Goal: Task Accomplishment & Management: Manage account settings

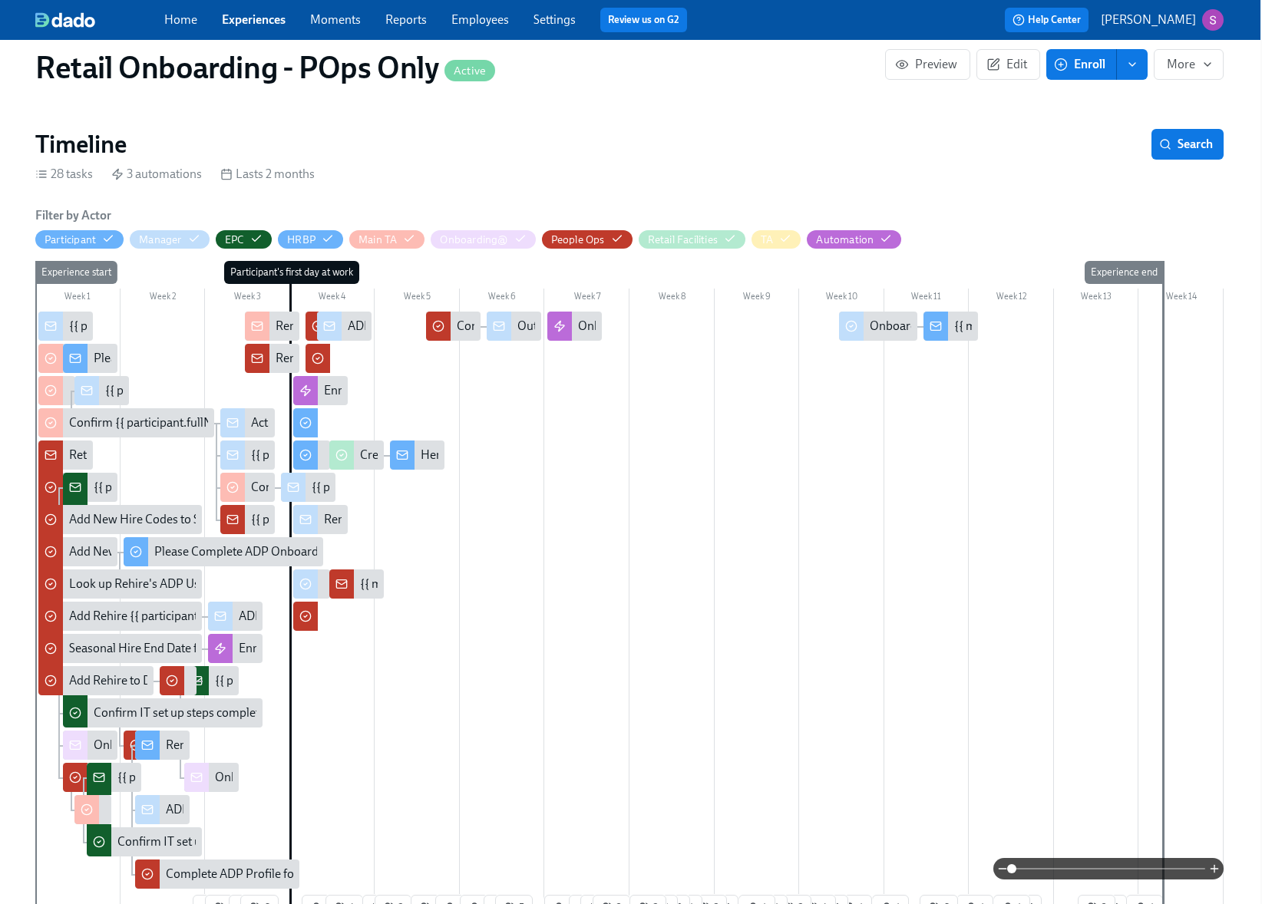
scroll to position [0, 27184]
click at [175, 19] on link "Home" at bounding box center [180, 19] width 33 height 15
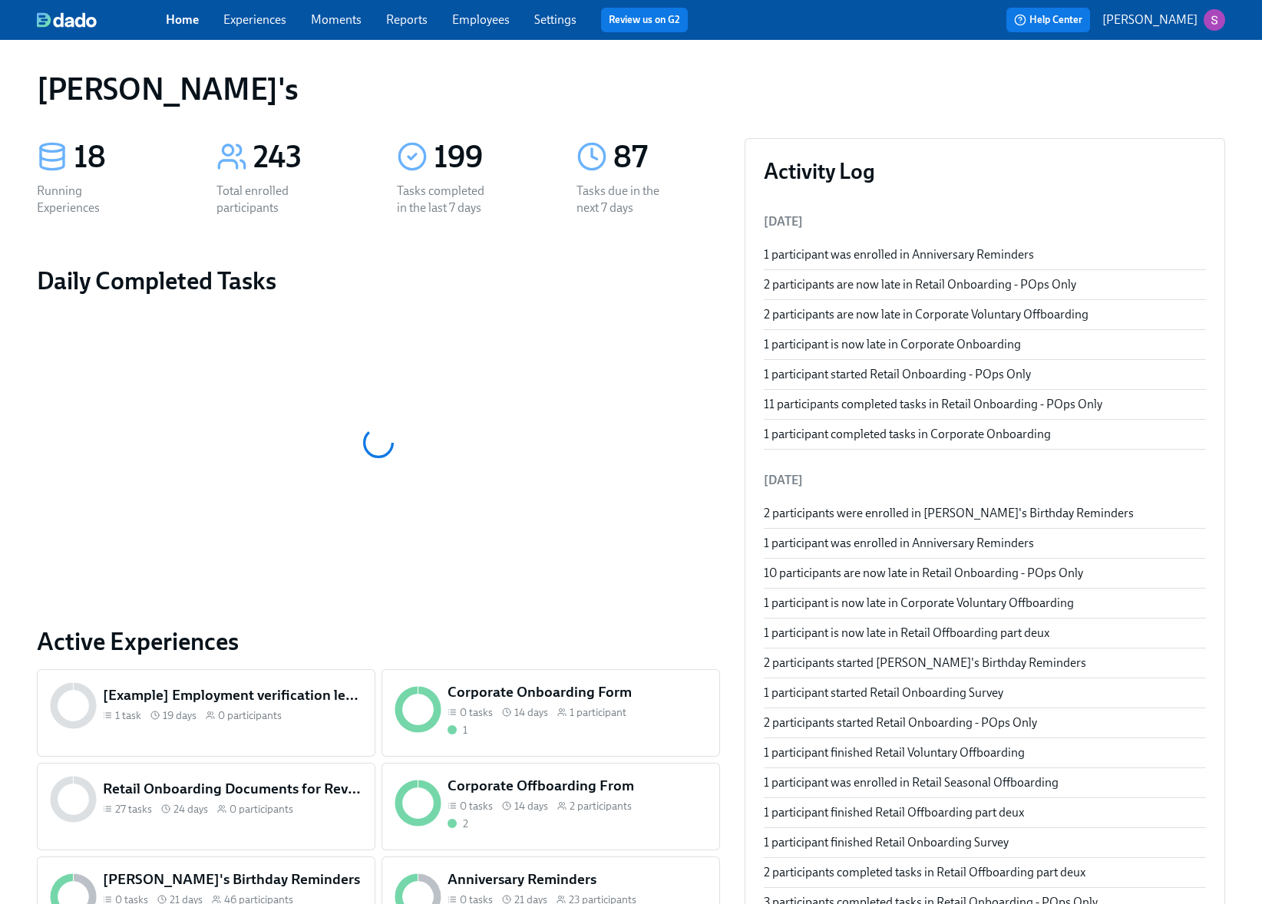
click at [273, 16] on link "Experiences" at bounding box center [254, 19] width 63 height 15
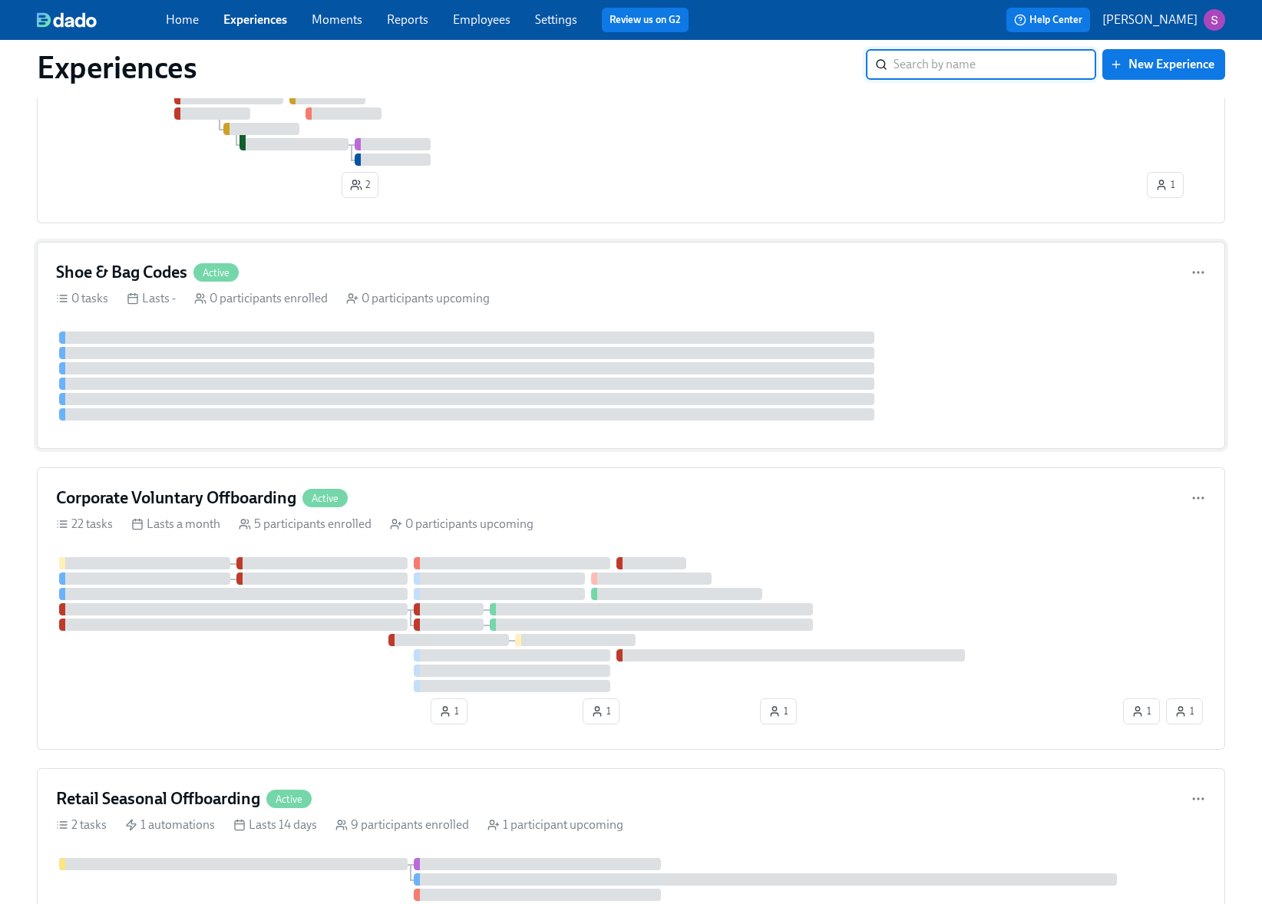
scroll to position [1102, 0]
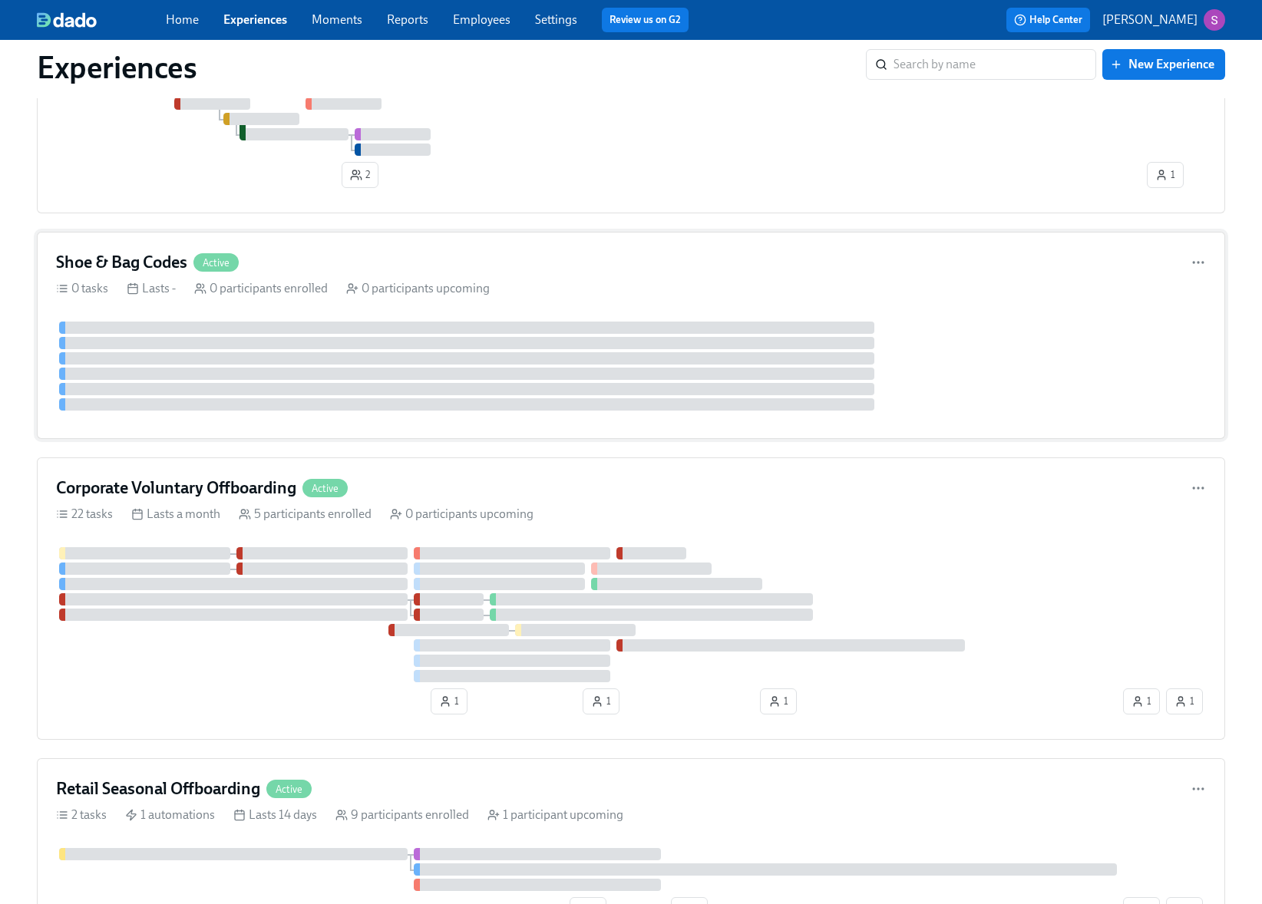
click at [406, 261] on div "Shoe & Bag Codes Active" at bounding box center [631, 262] width 1150 height 23
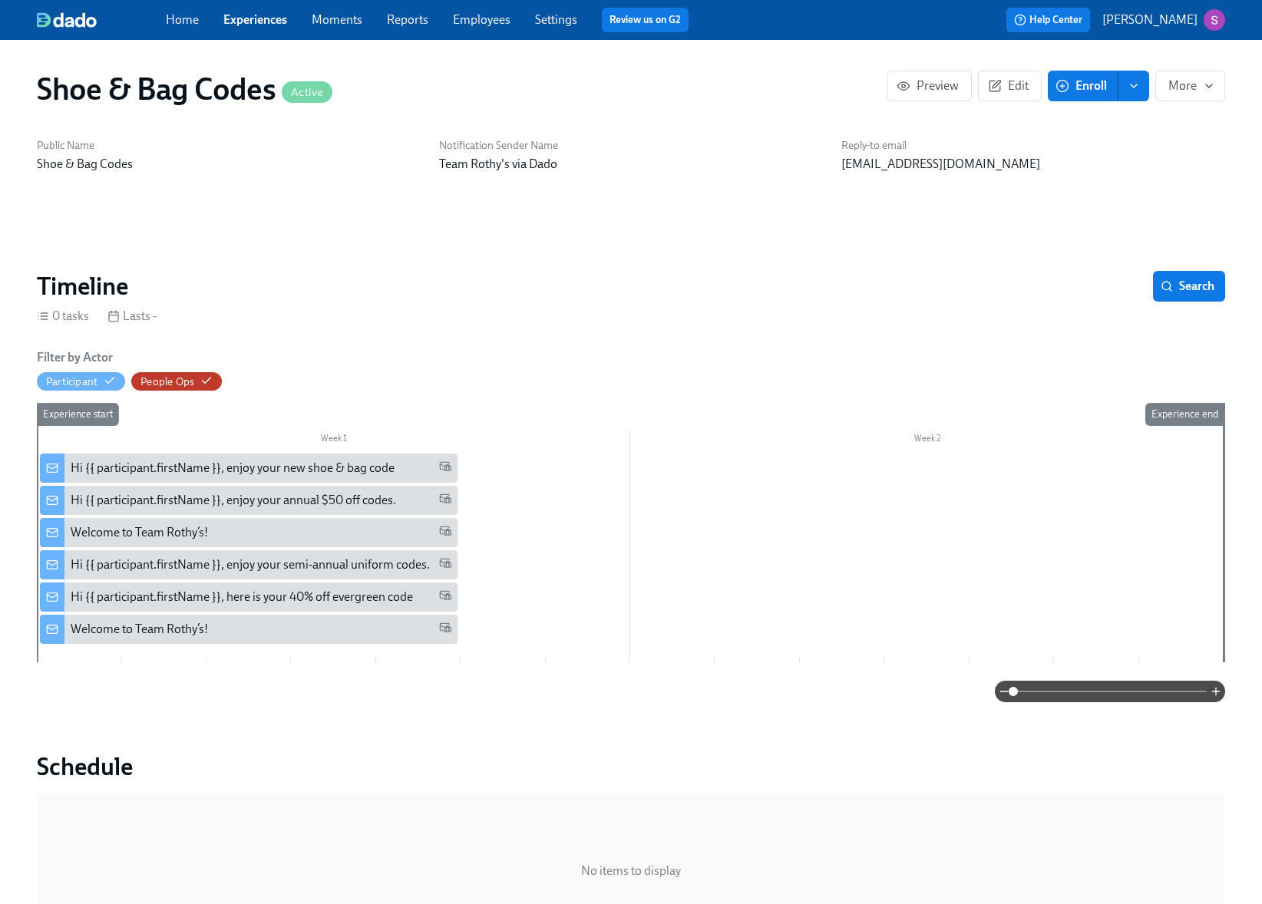
click at [282, 469] on div "Hi {{ participant.firstName }}, enjoy your new shoe & bag code" at bounding box center [233, 468] width 324 height 17
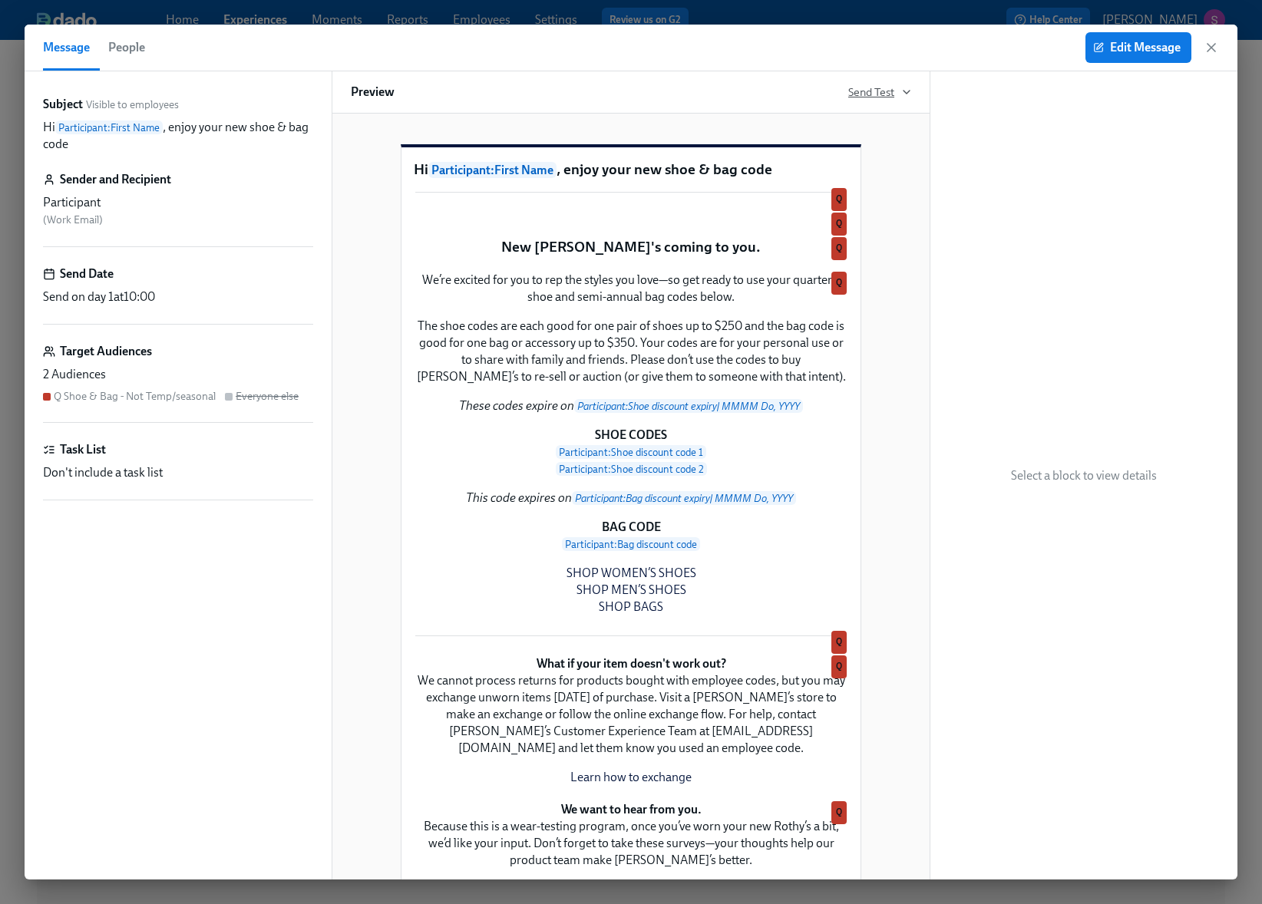
click at [908, 87] on icon "button" at bounding box center [907, 92] width 12 height 12
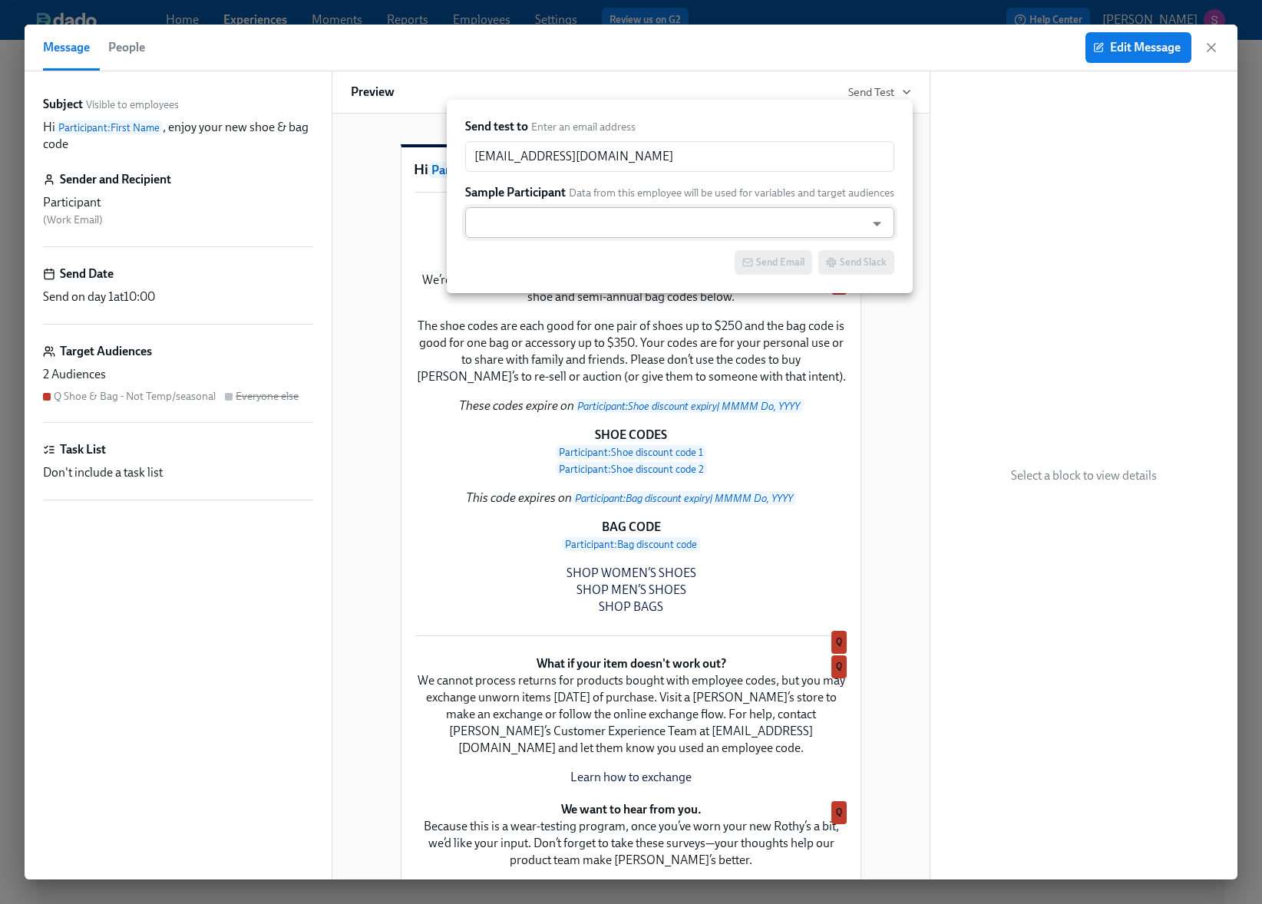
click at [554, 222] on input "text" at bounding box center [665, 222] width 385 height 31
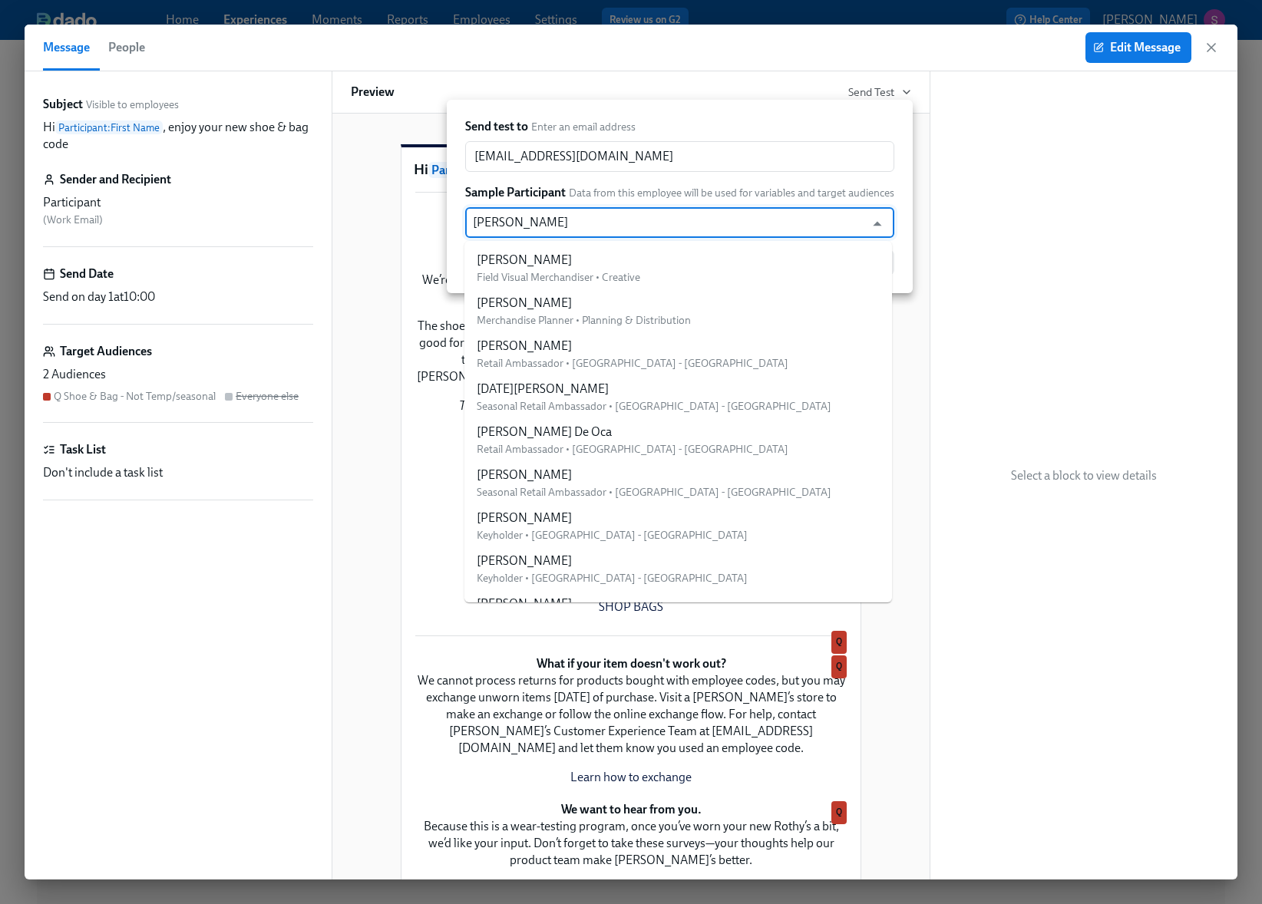
type input "yane"
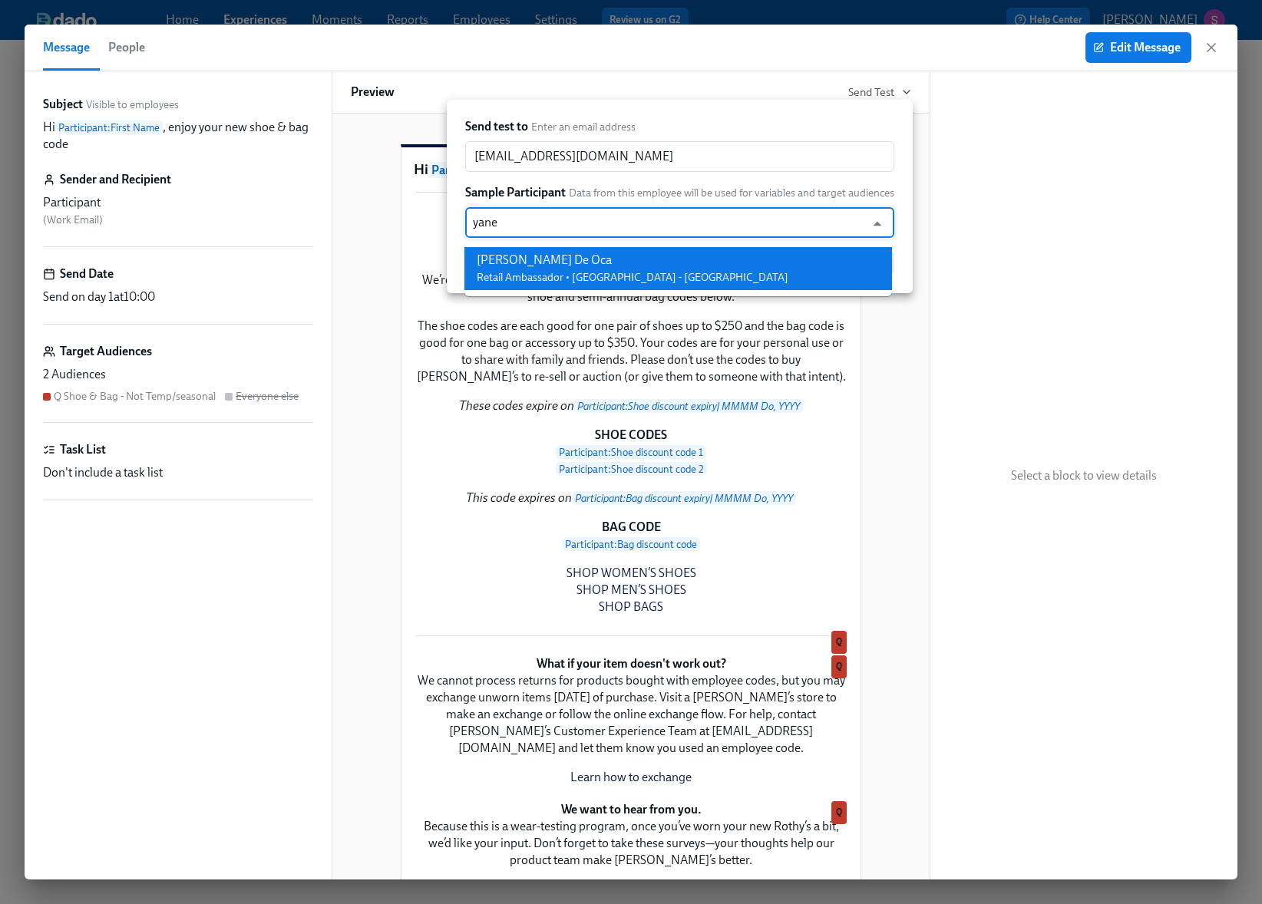
click at [553, 252] on div "[PERSON_NAME] De Oca" at bounding box center [633, 260] width 312 height 17
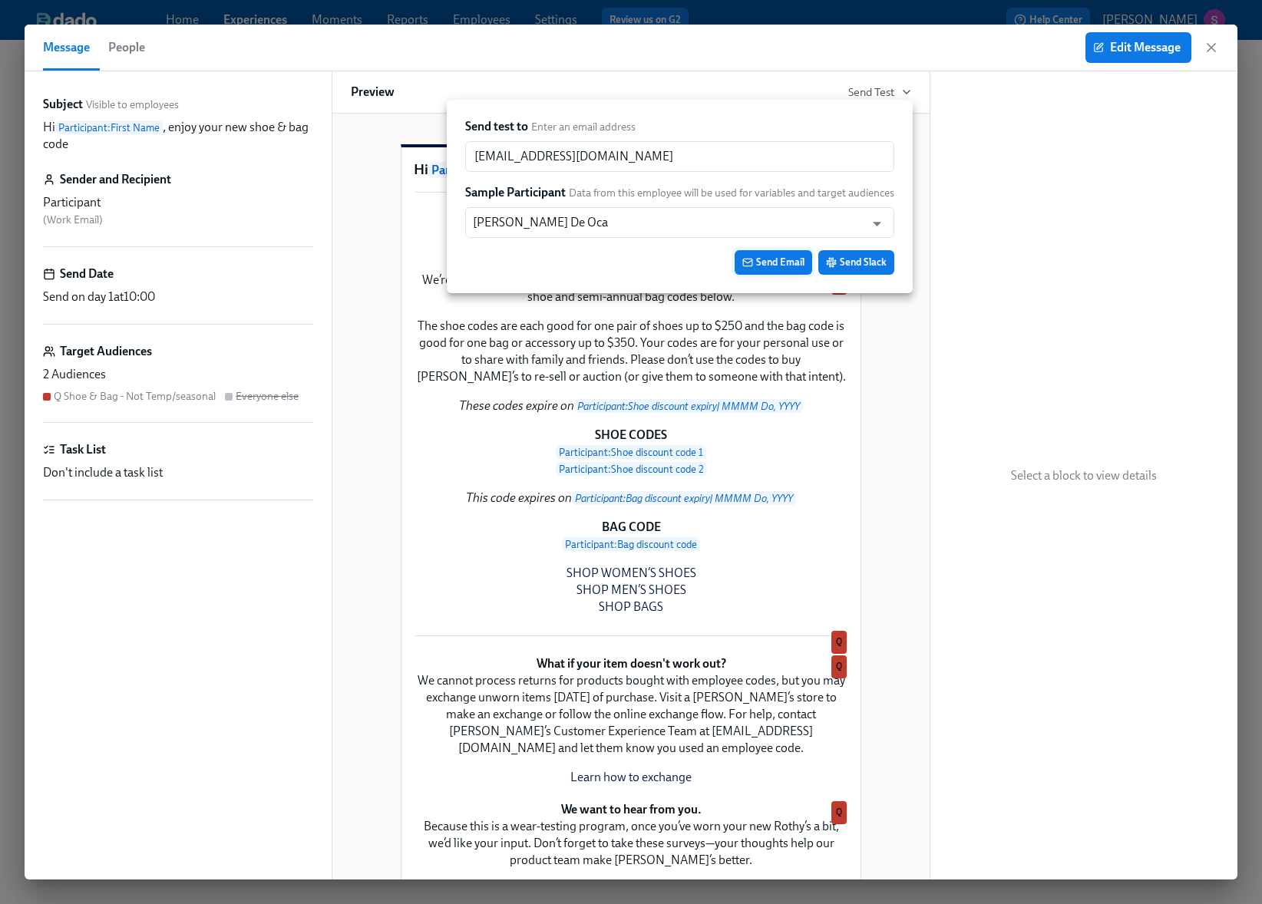
click at [759, 263] on span "Send Email" at bounding box center [773, 262] width 62 height 15
click at [580, 216] on input "text" at bounding box center [665, 222] width 385 height 31
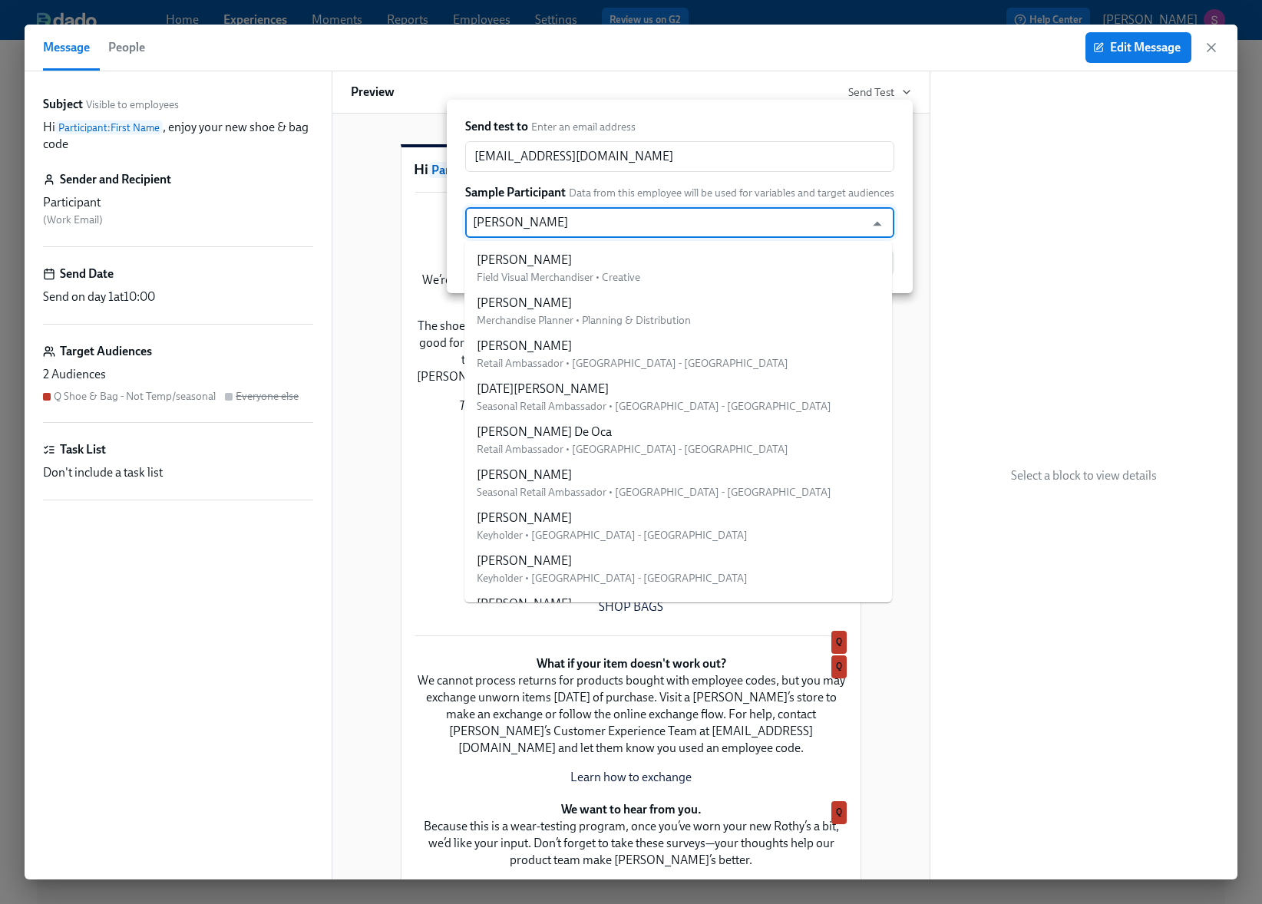
type input "yane"
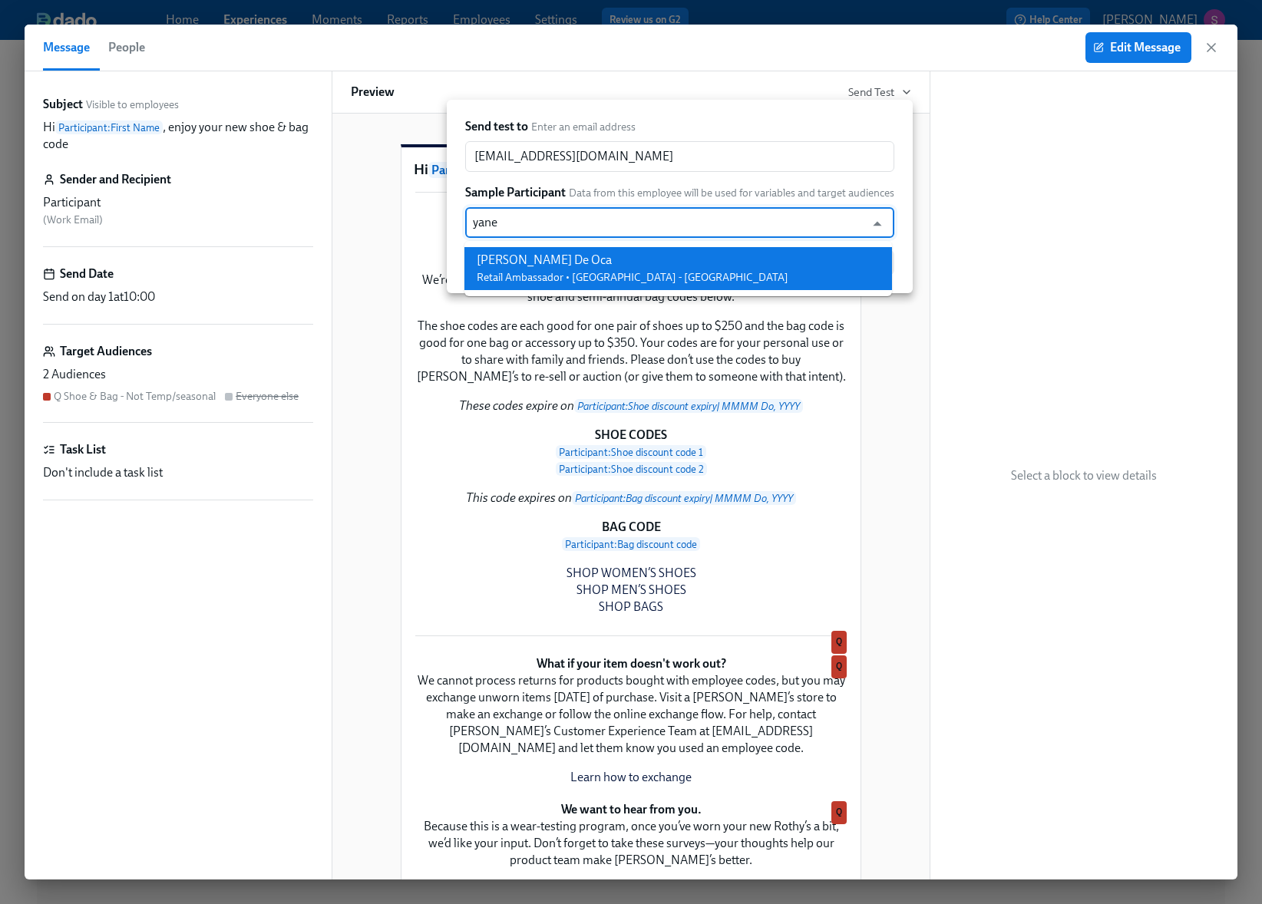
click at [584, 269] on div "[PERSON_NAME] De Oca Retail Ambassador • [GEOGRAPHIC_DATA] - [GEOGRAPHIC_DATA]" at bounding box center [633, 269] width 312 height 34
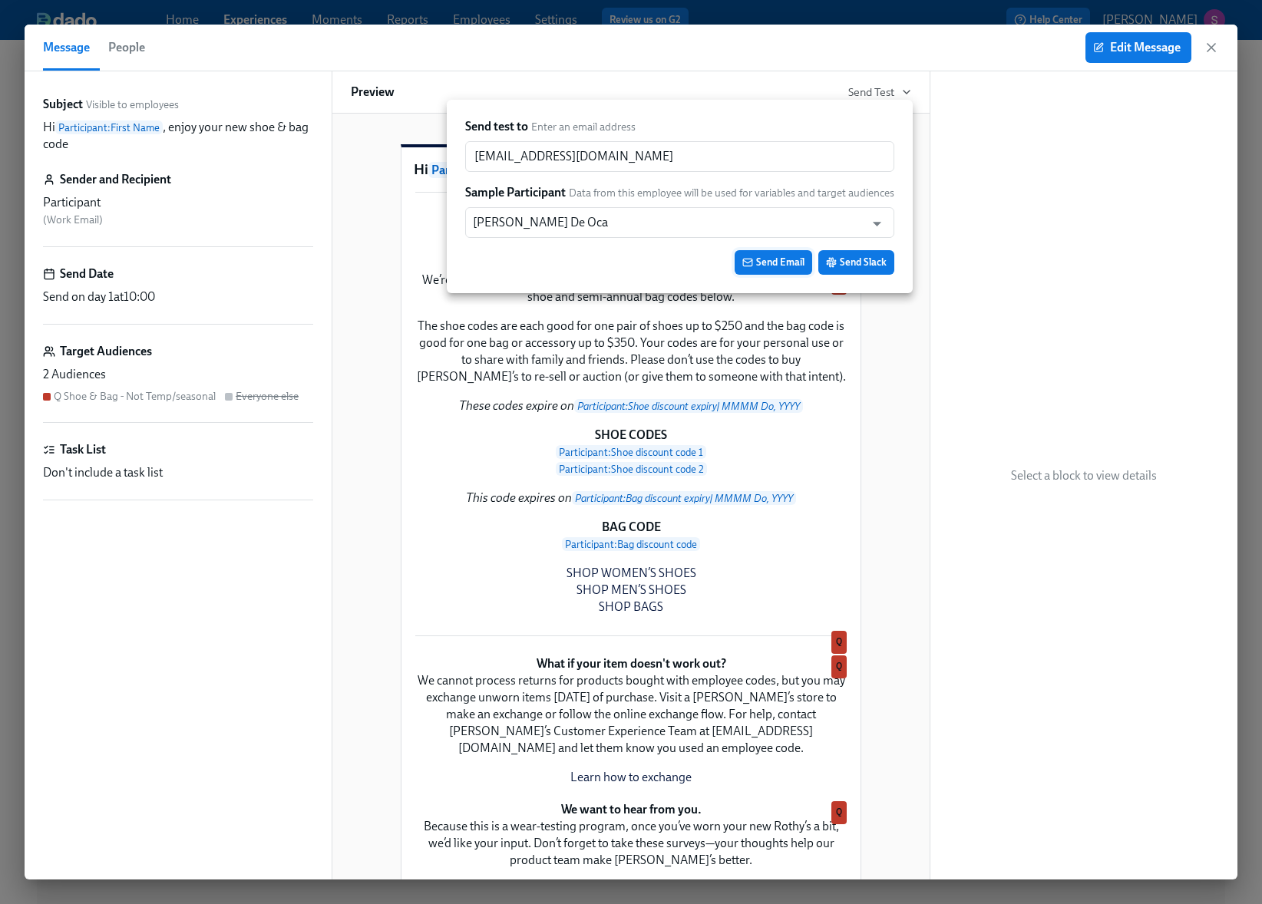
click at [773, 257] on span "Send Email" at bounding box center [773, 262] width 62 height 15
click at [1215, 45] on div at bounding box center [631, 452] width 1262 height 904
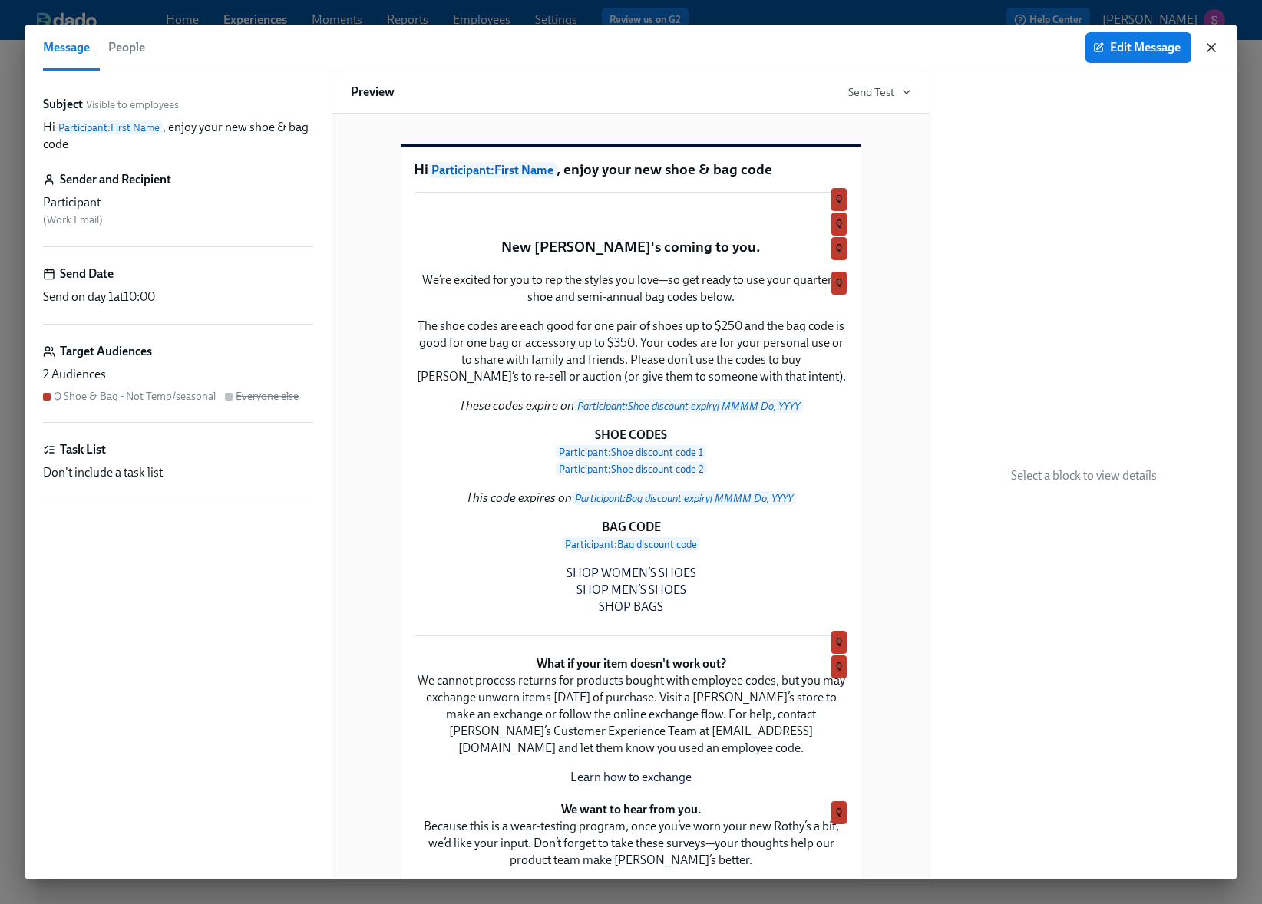
click at [1210, 48] on icon "button" at bounding box center [1212, 48] width 8 height 8
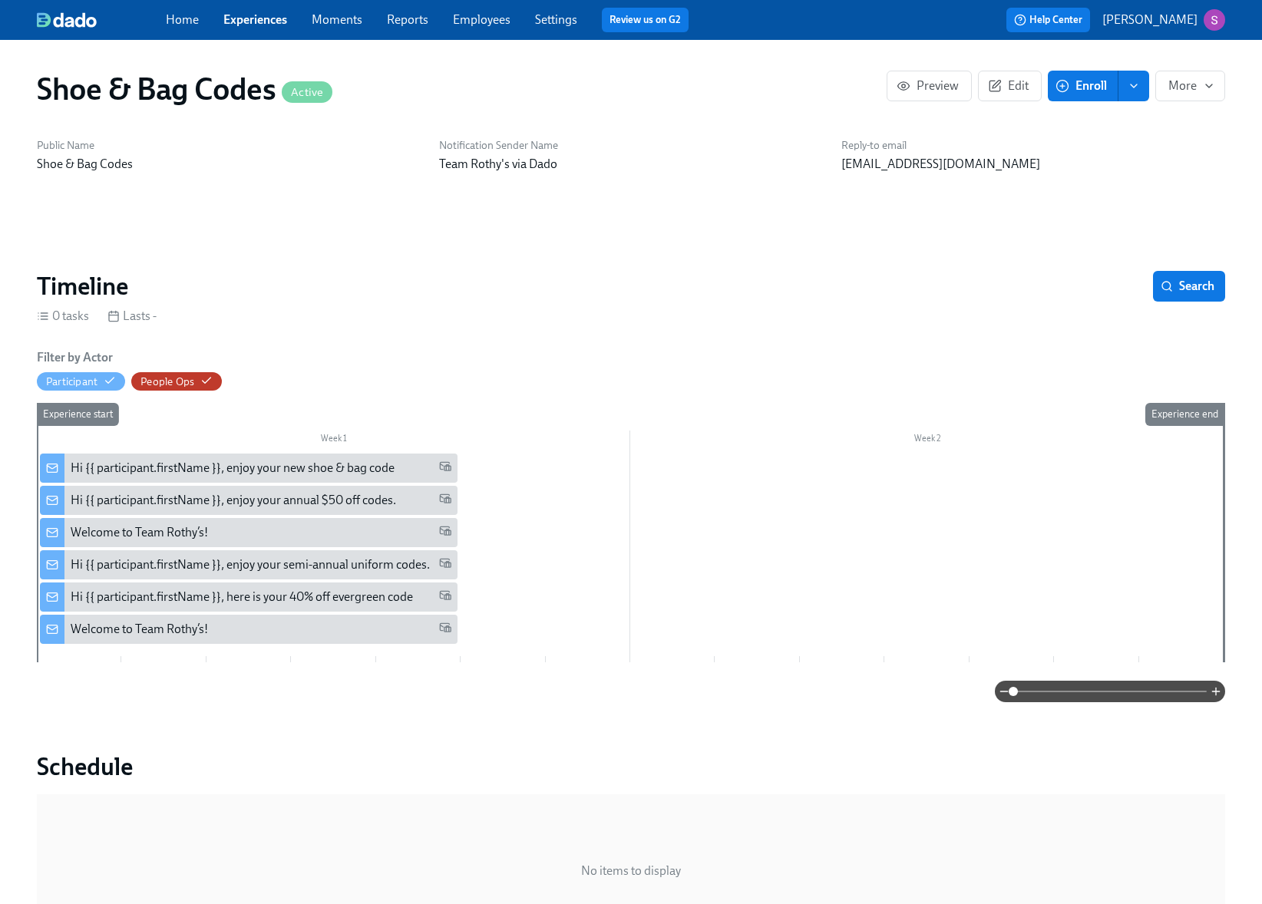
click at [497, 18] on link "Employees" at bounding box center [482, 19] width 58 height 15
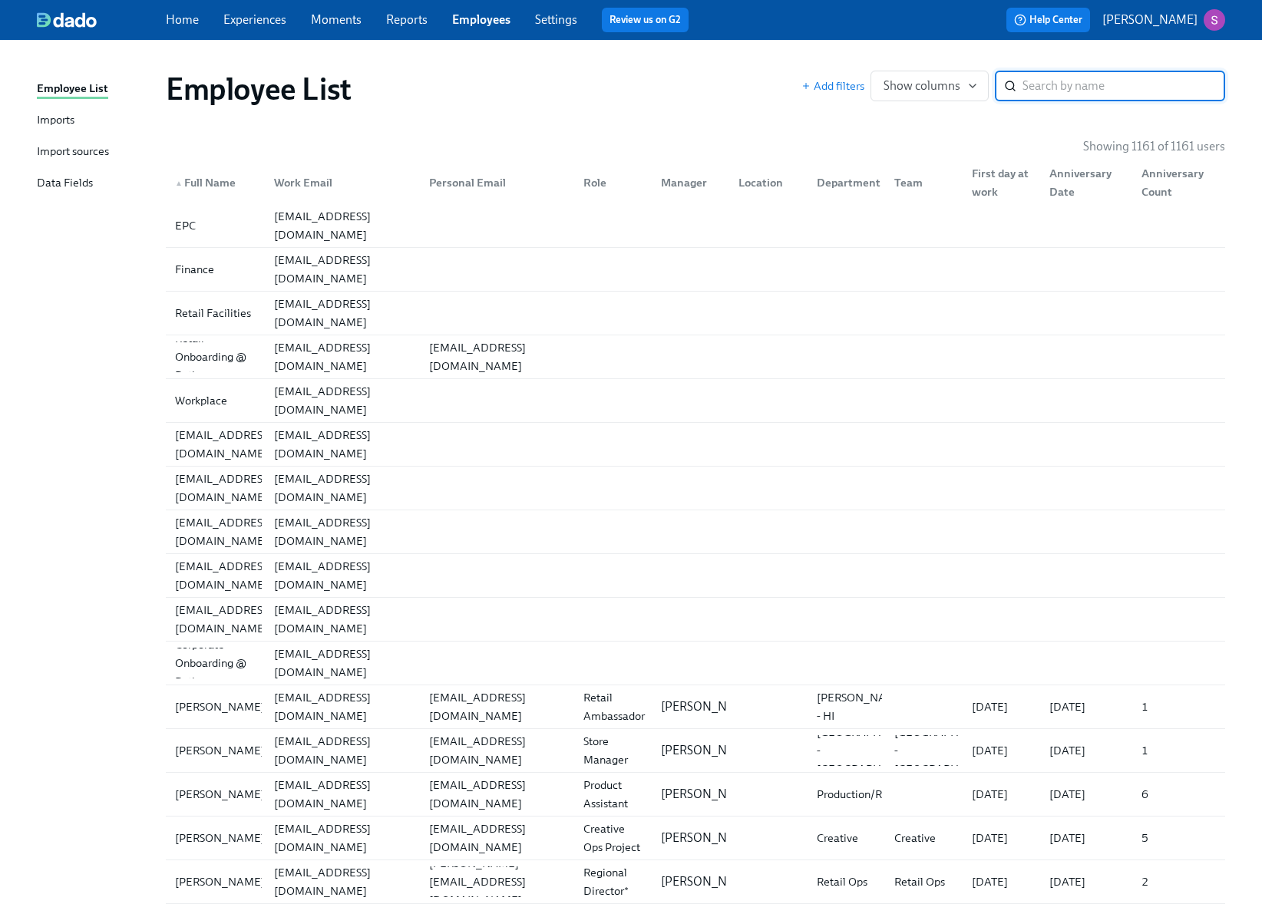
click at [84, 111] on link "Imports" at bounding box center [95, 120] width 117 height 19
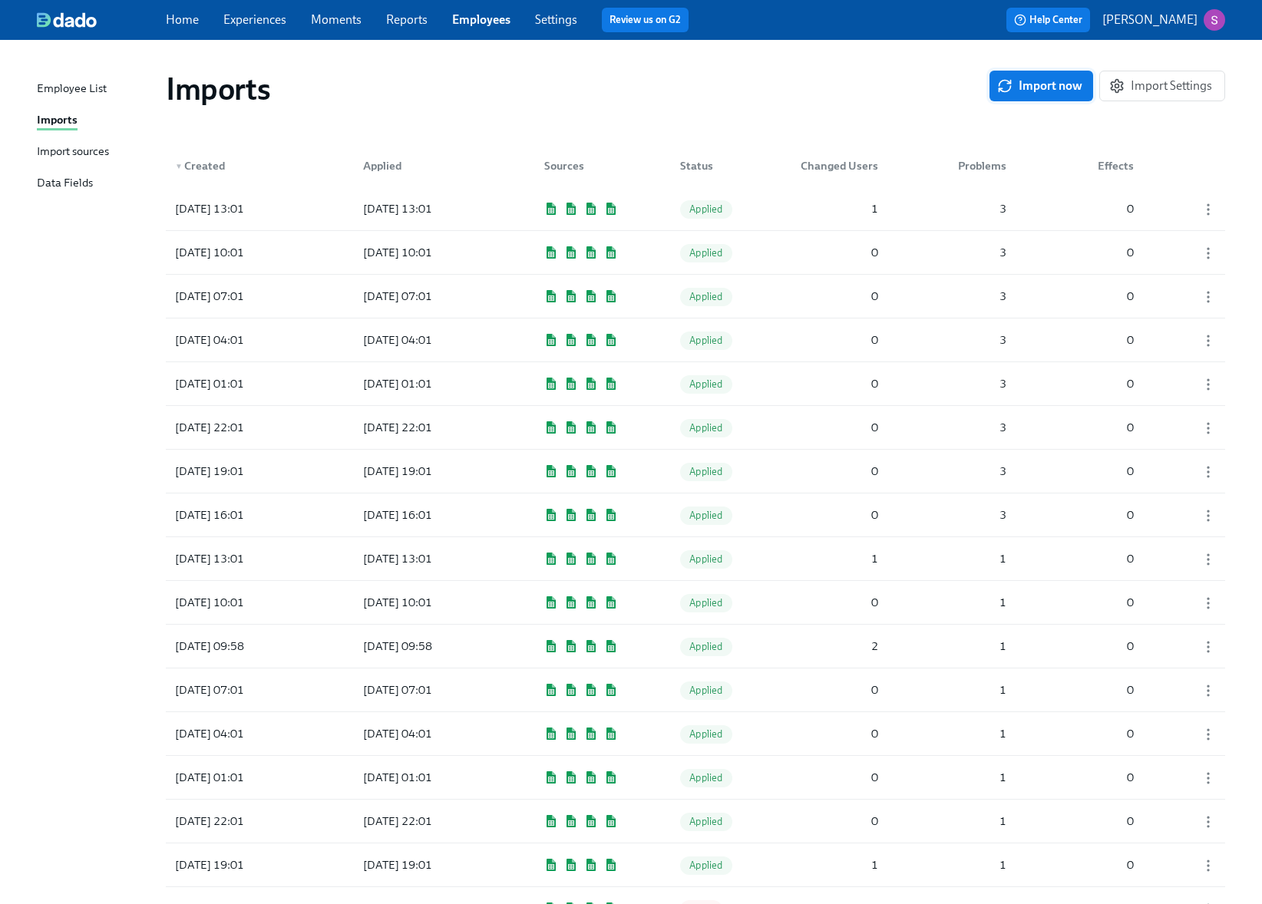
click at [1031, 83] on span "Import now" at bounding box center [1041, 85] width 82 height 15
click at [726, 213] on span "Pending" at bounding box center [707, 209] width 55 height 12
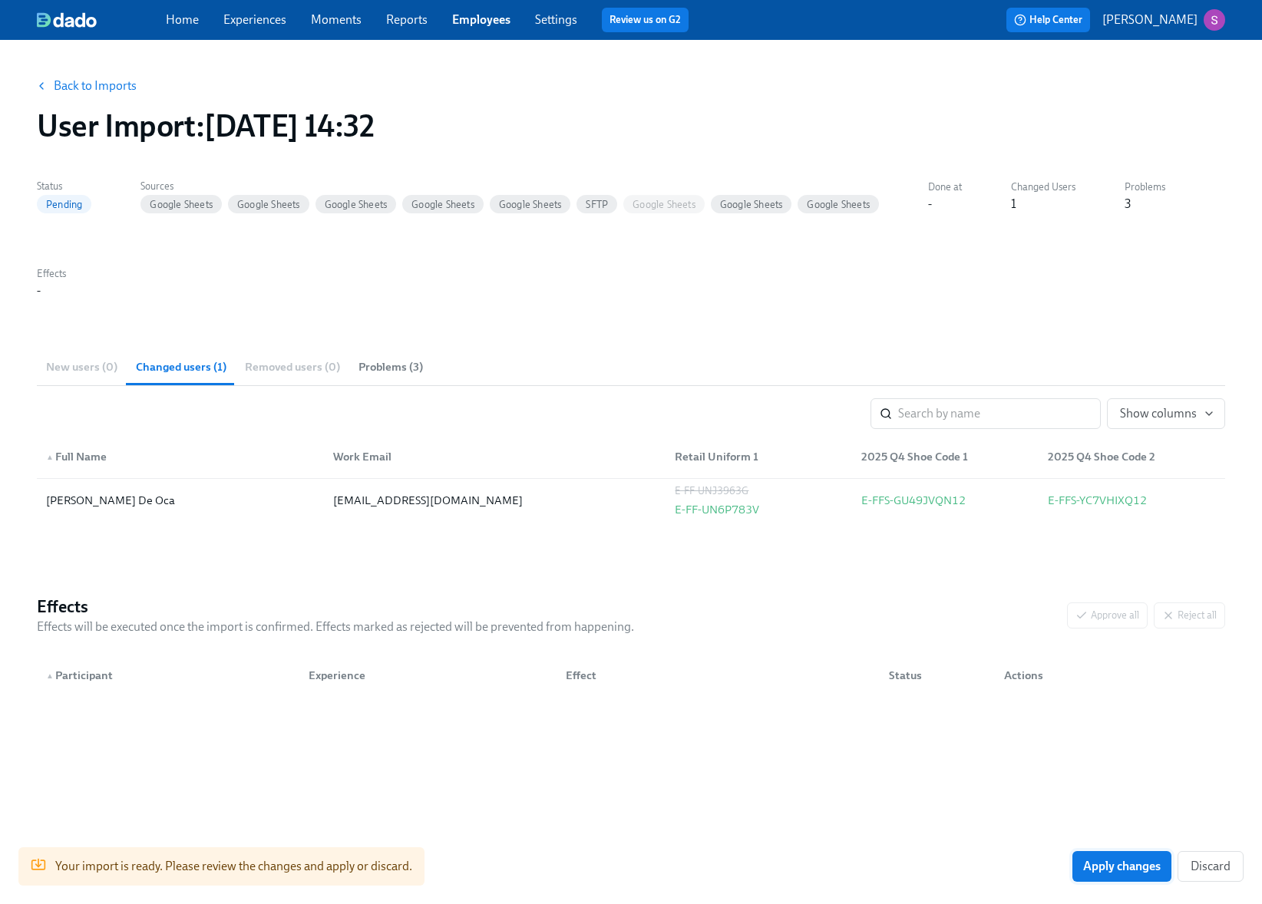
click at [1104, 866] on span "Apply changes" at bounding box center [1122, 866] width 78 height 15
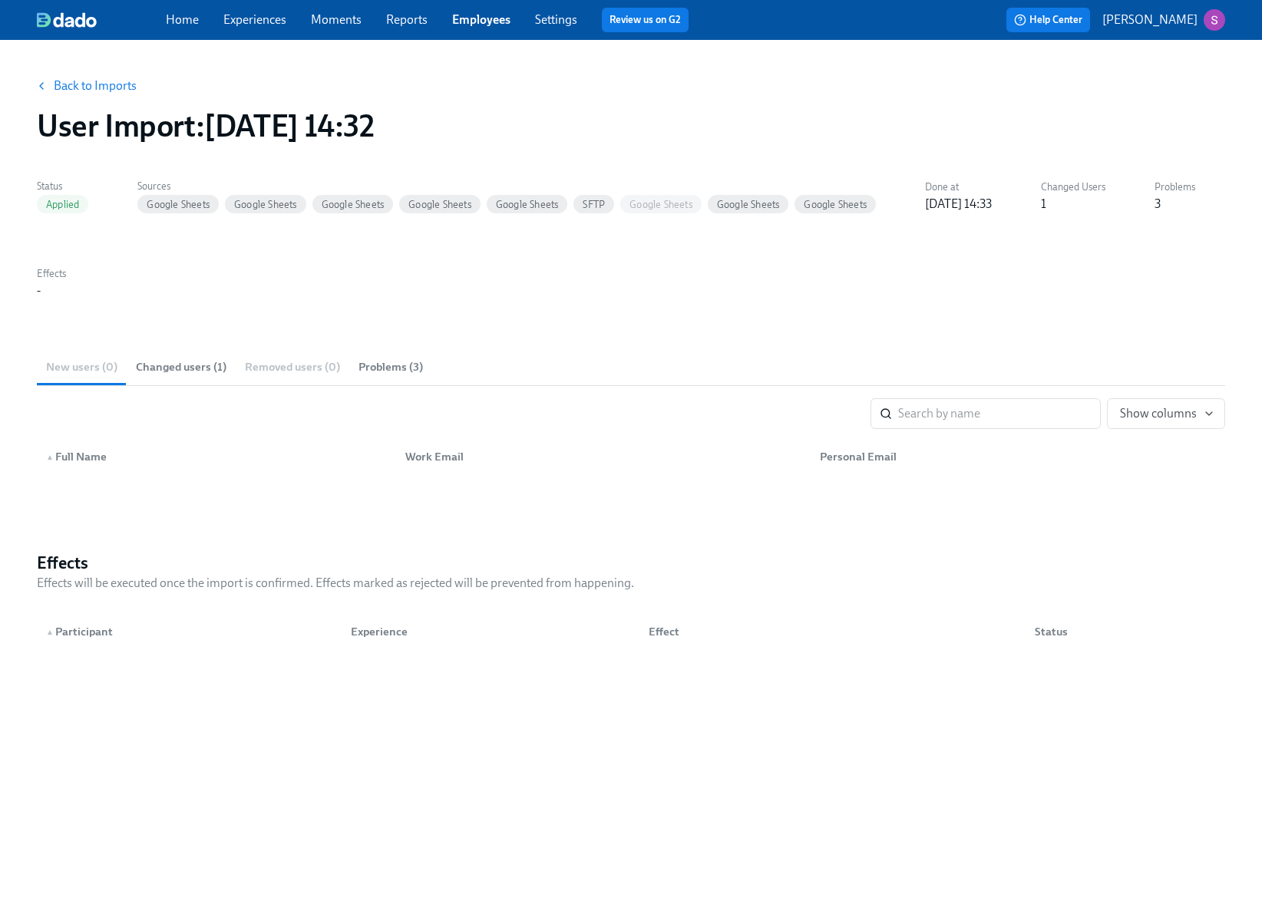
click at [259, 17] on link "Experiences" at bounding box center [254, 19] width 63 height 15
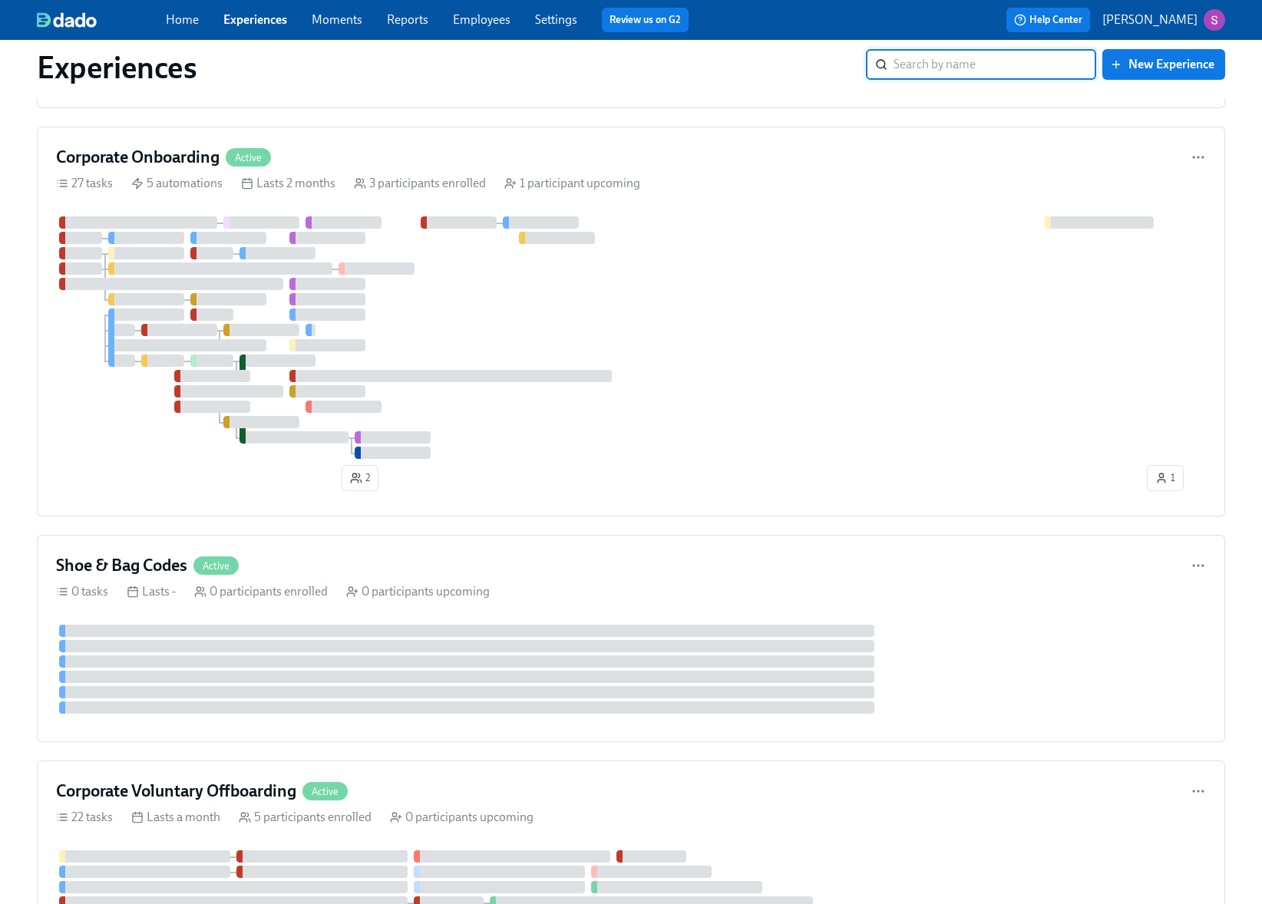
scroll to position [1192, 0]
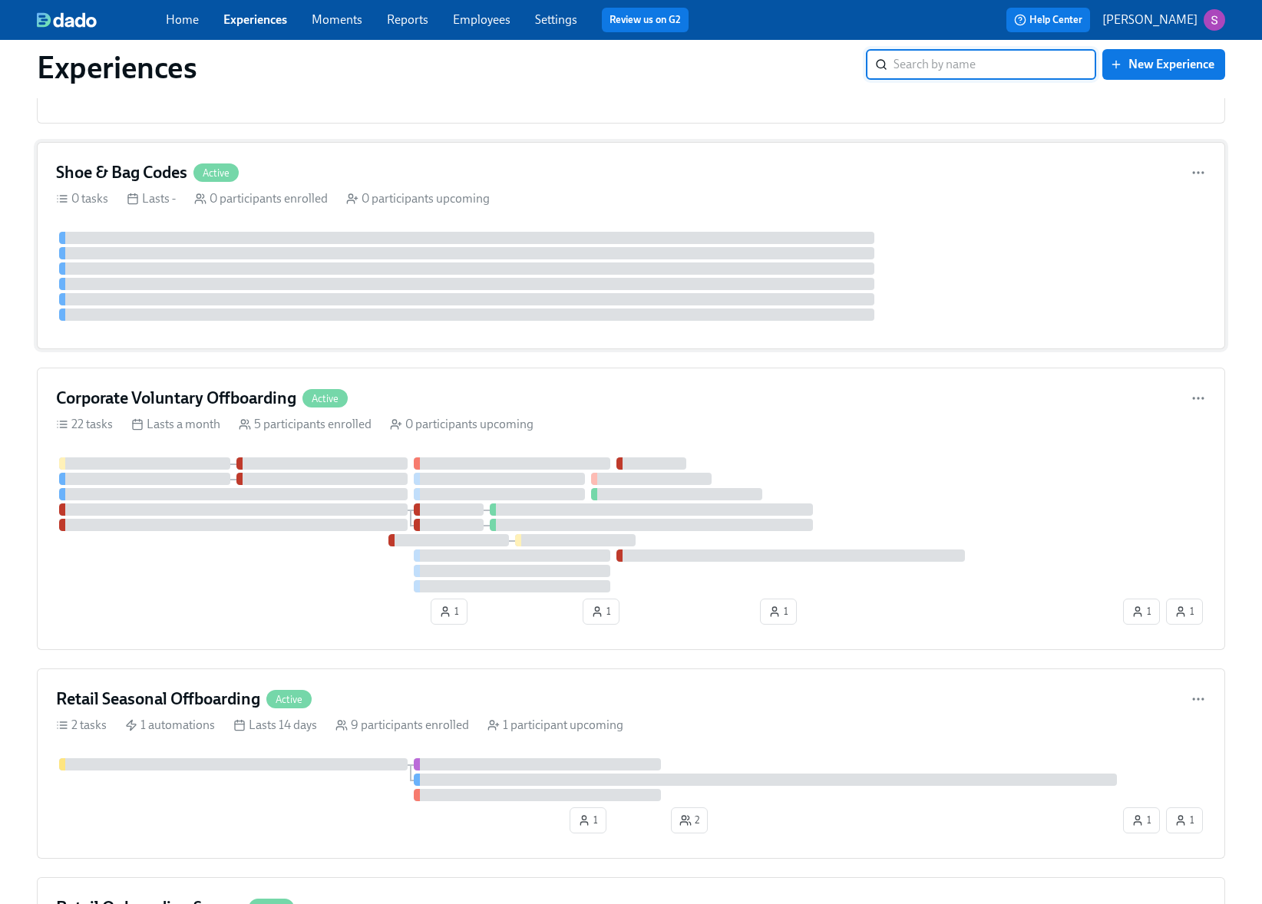
click at [944, 284] on div at bounding box center [631, 276] width 1150 height 89
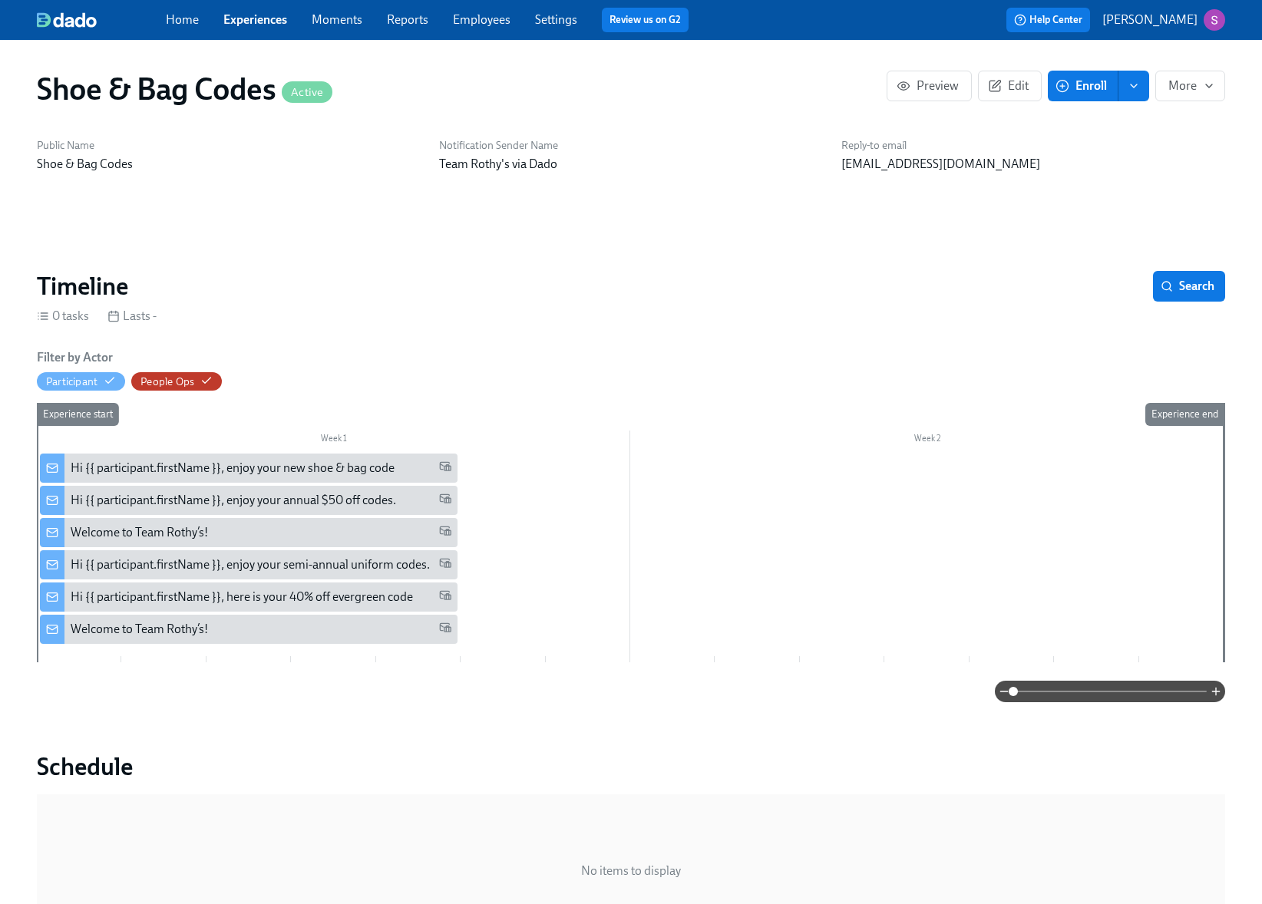
click at [296, 465] on div "Hi {{ participant.firstName }}, enjoy your new shoe & bag code" at bounding box center [233, 468] width 324 height 17
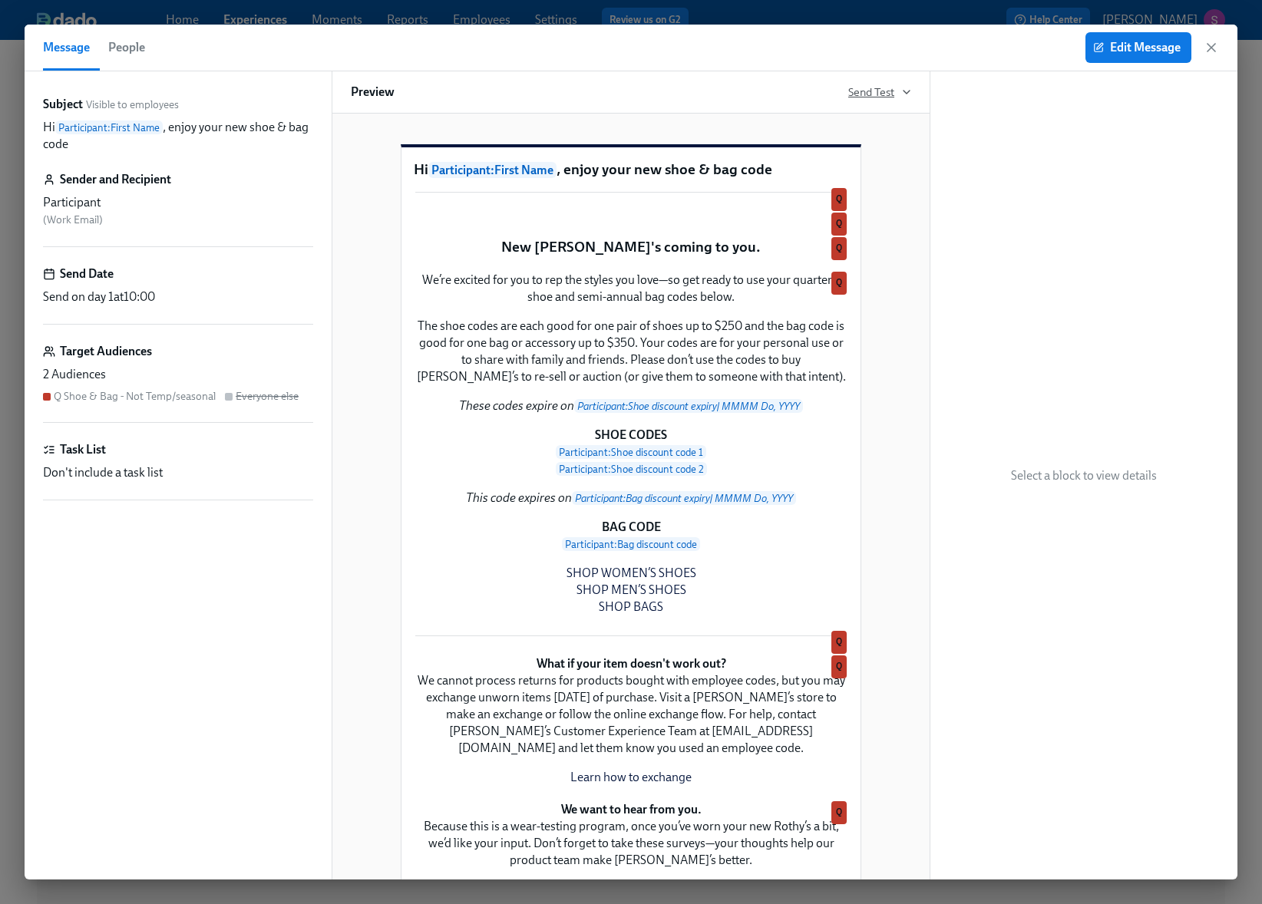
click at [859, 88] on span "Send Test" at bounding box center [879, 91] width 63 height 15
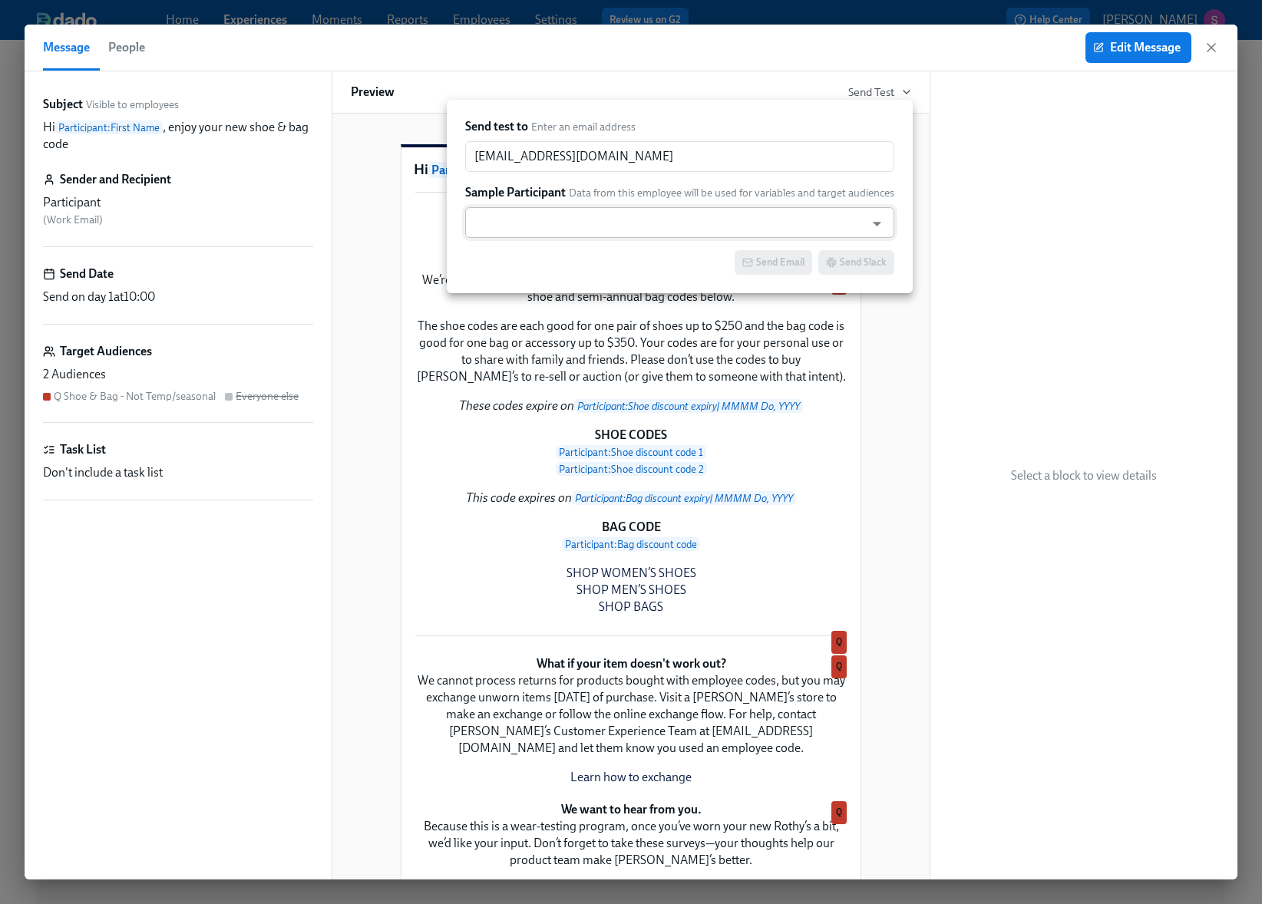
click at [679, 219] on input "text" at bounding box center [665, 222] width 385 height 31
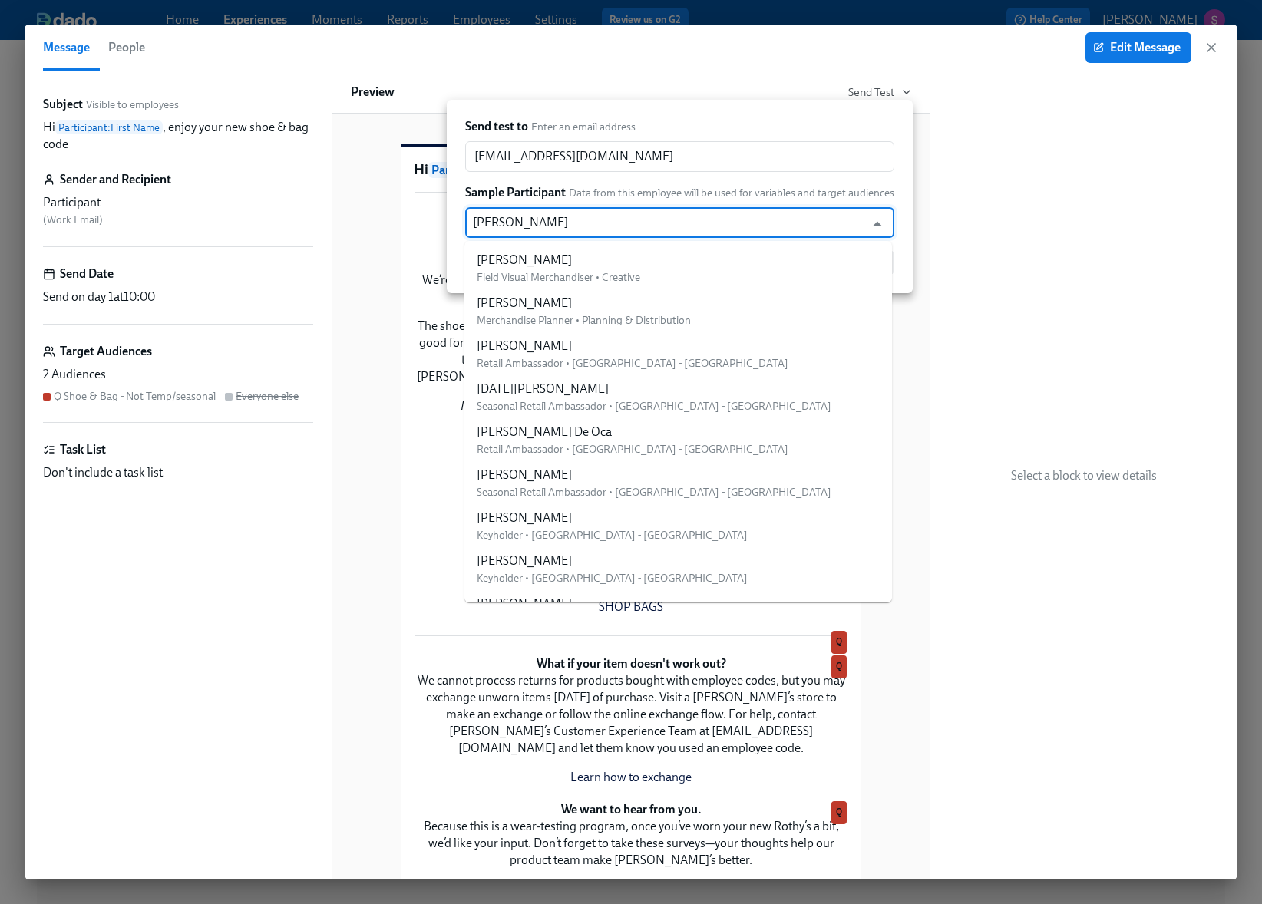
type input "yane"
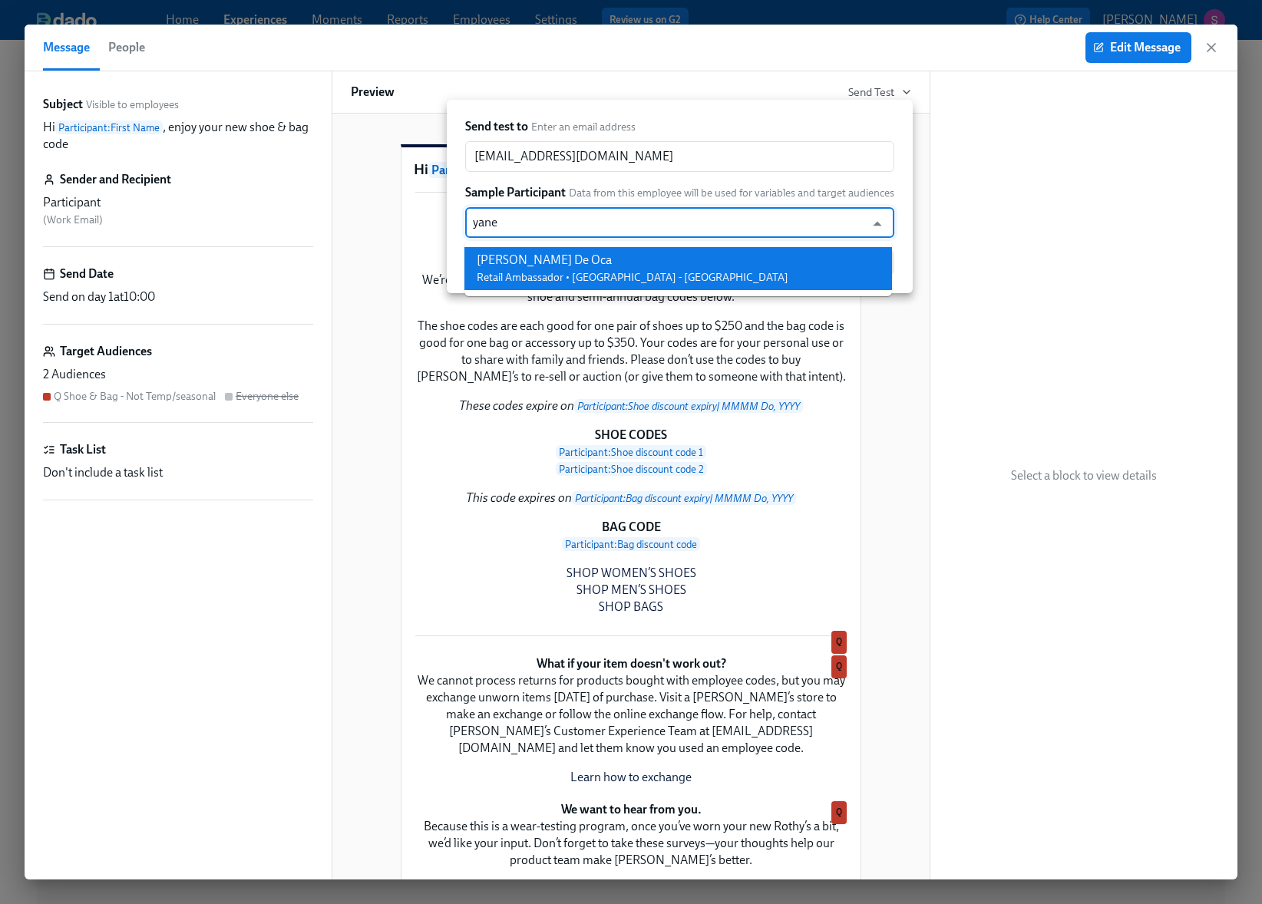
click at [674, 256] on li "[PERSON_NAME] De Oca Retail Ambassador • [GEOGRAPHIC_DATA] - [GEOGRAPHIC_DATA]" at bounding box center [678, 268] width 428 height 43
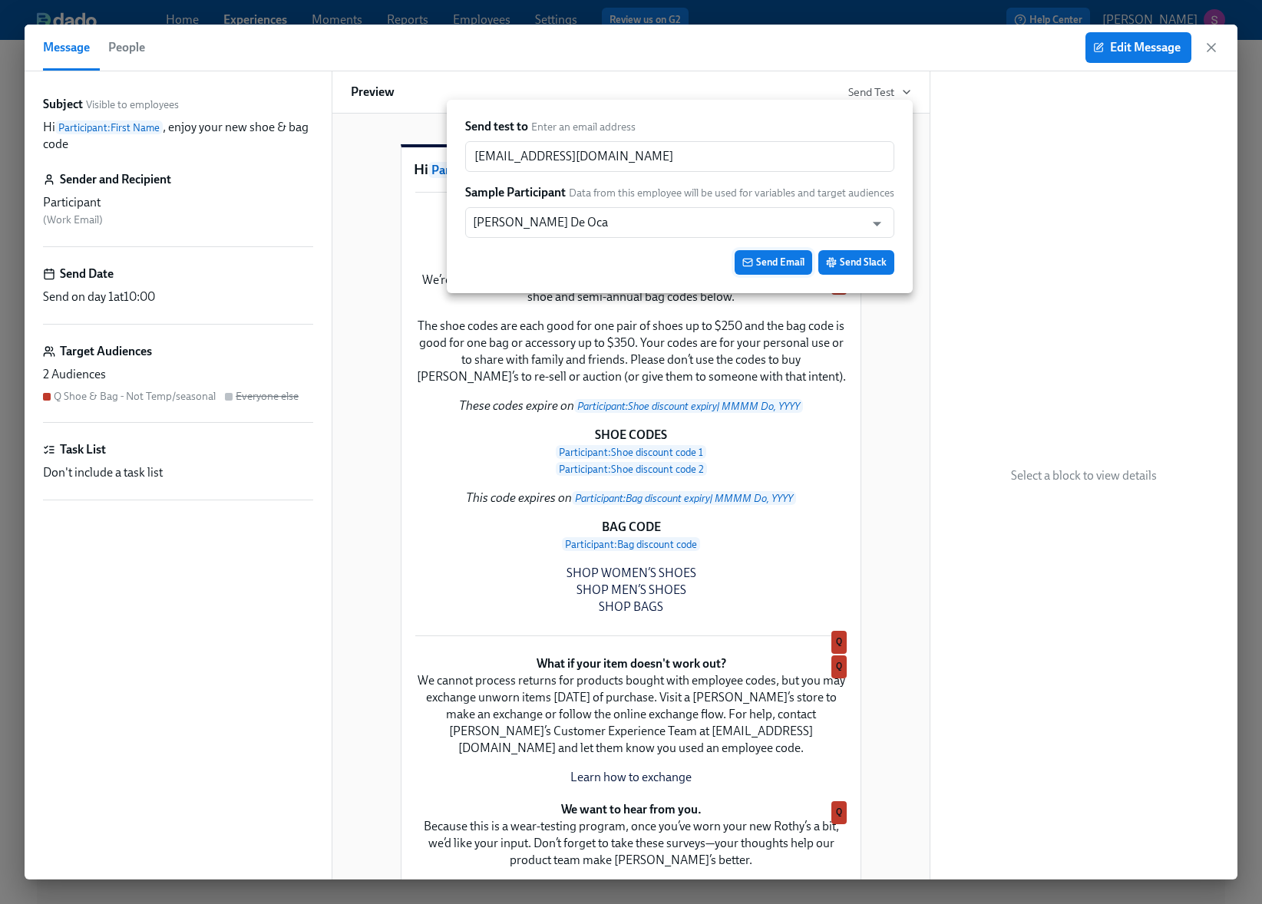
click at [773, 260] on span "Send Email" at bounding box center [773, 262] width 62 height 15
click at [1212, 44] on div at bounding box center [631, 452] width 1262 height 904
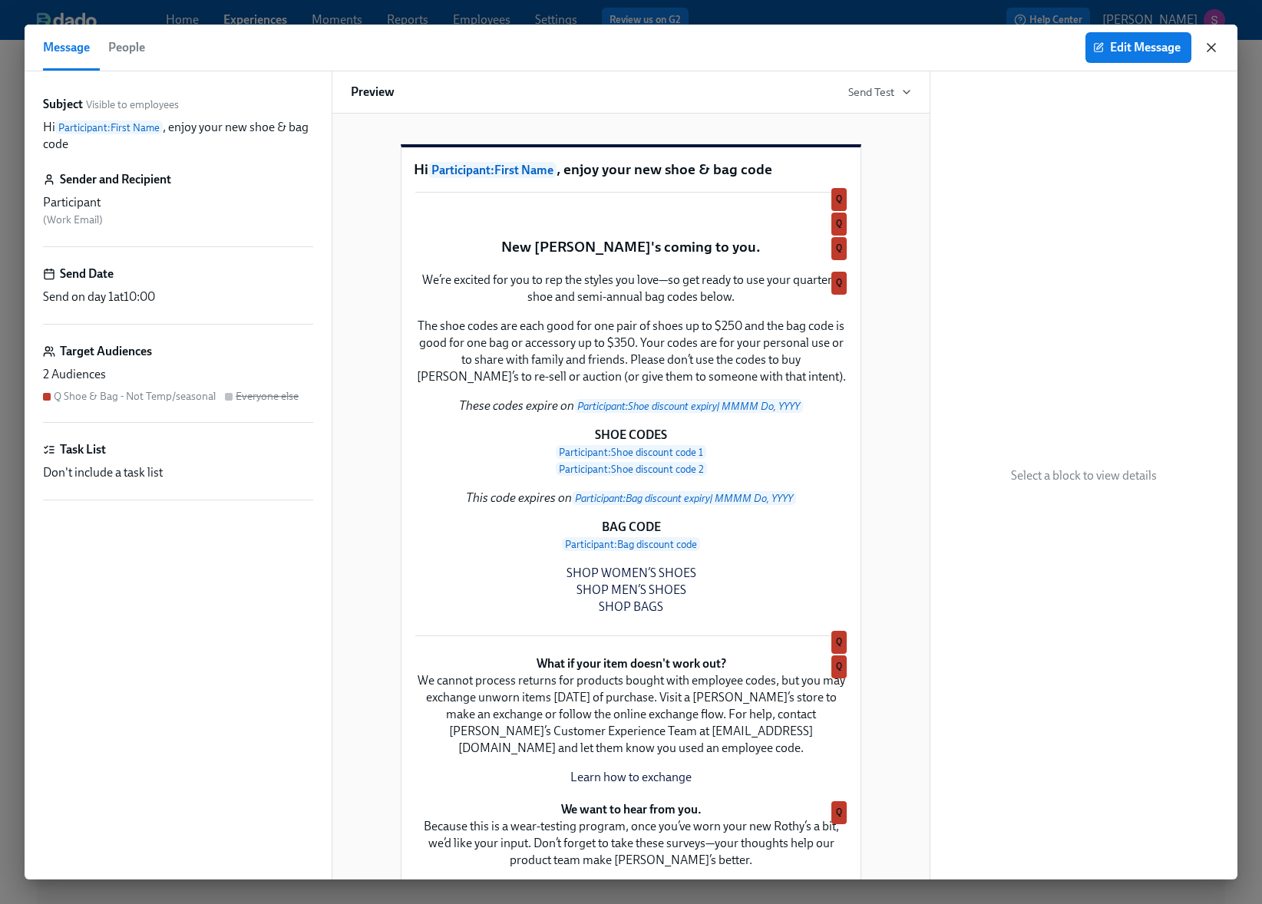
click at [1211, 45] on icon "button" at bounding box center [1211, 47] width 15 height 15
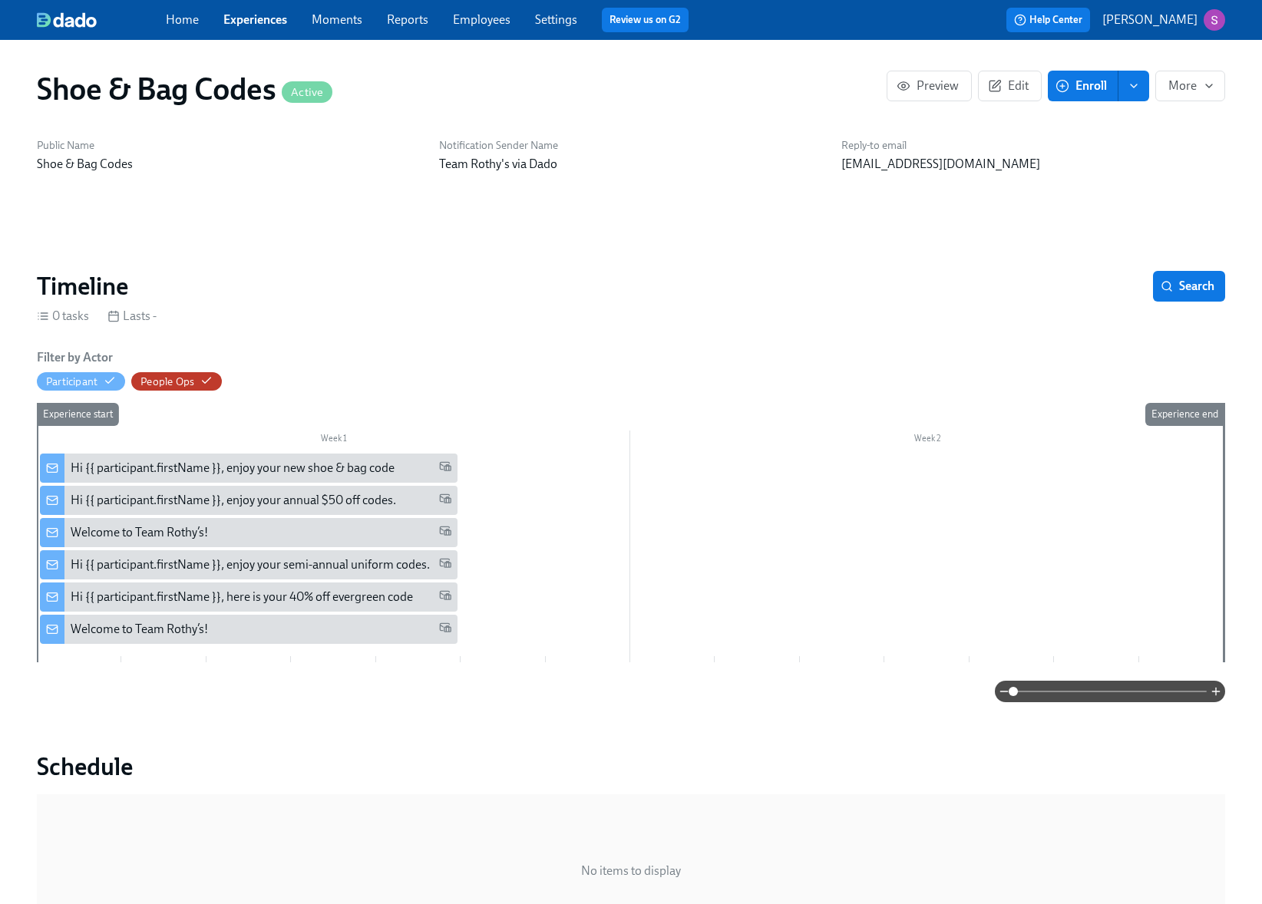
click at [253, 25] on link "Experiences" at bounding box center [255, 19] width 64 height 15
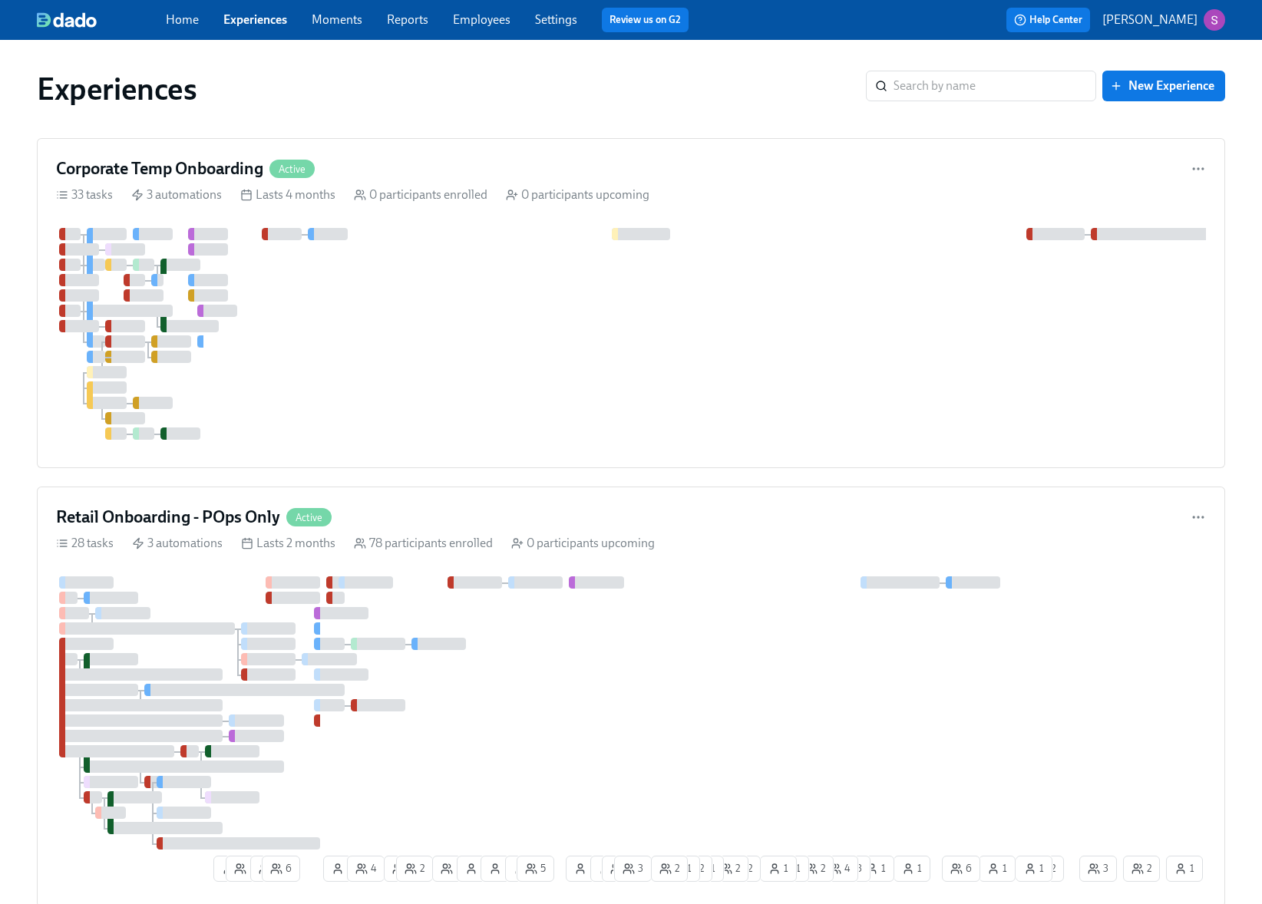
click at [330, 20] on link "Moments" at bounding box center [337, 19] width 51 height 15
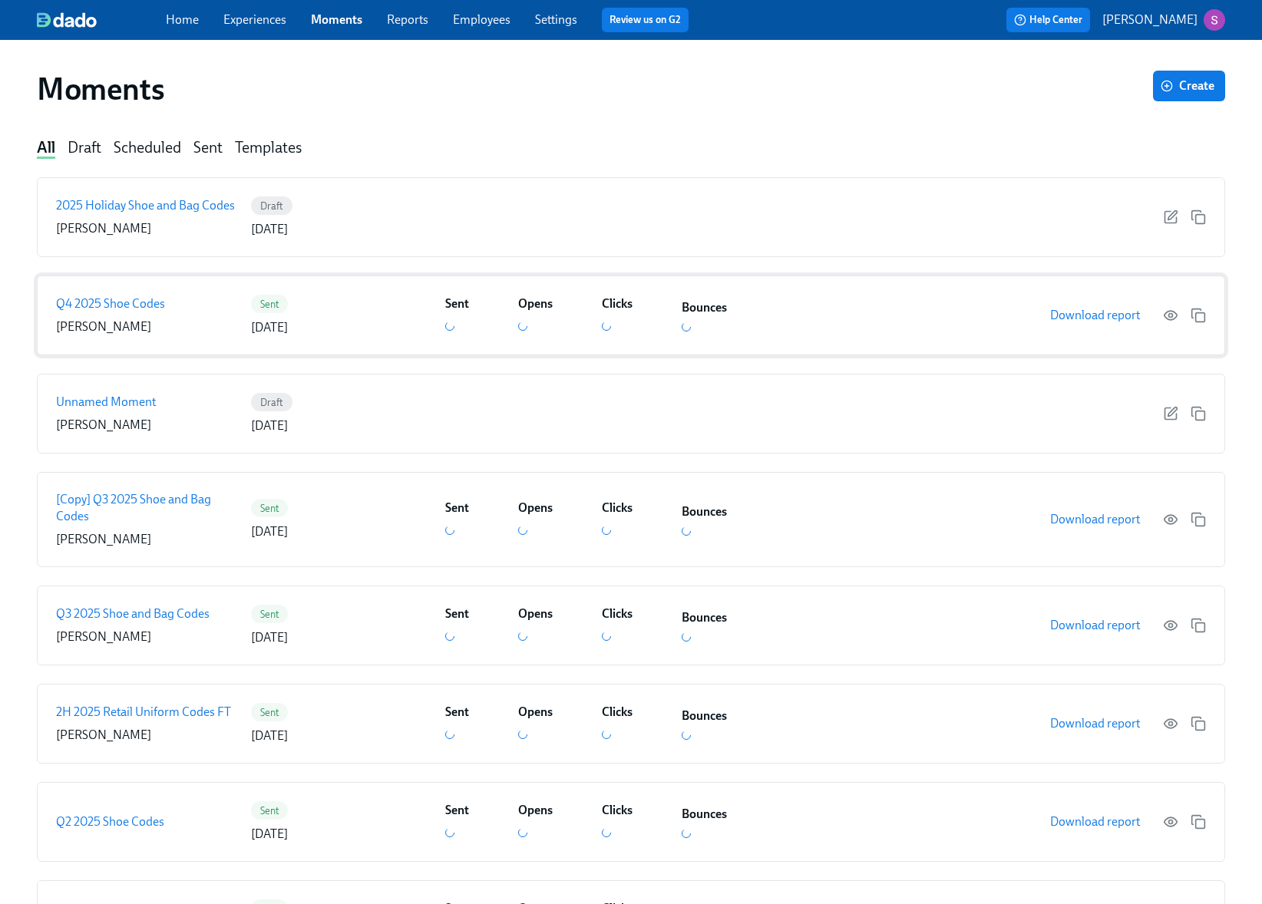
click at [376, 336] on div "Q4 2025 Shoe Codes [PERSON_NAME] Sent [DATE] Sent Opens Clicks Bounces Download…" at bounding box center [631, 316] width 1188 height 80
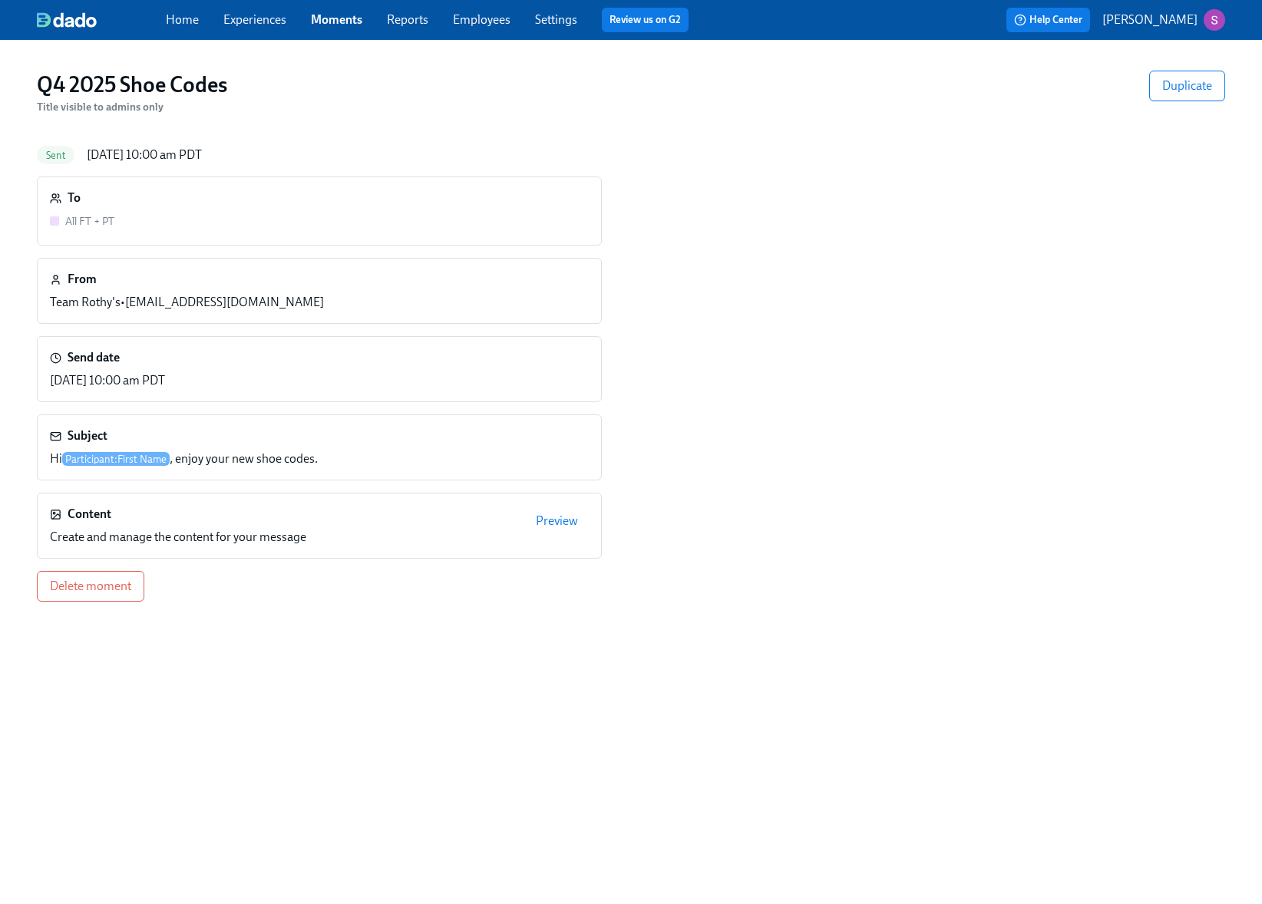
click at [276, 18] on link "Experiences" at bounding box center [254, 19] width 63 height 15
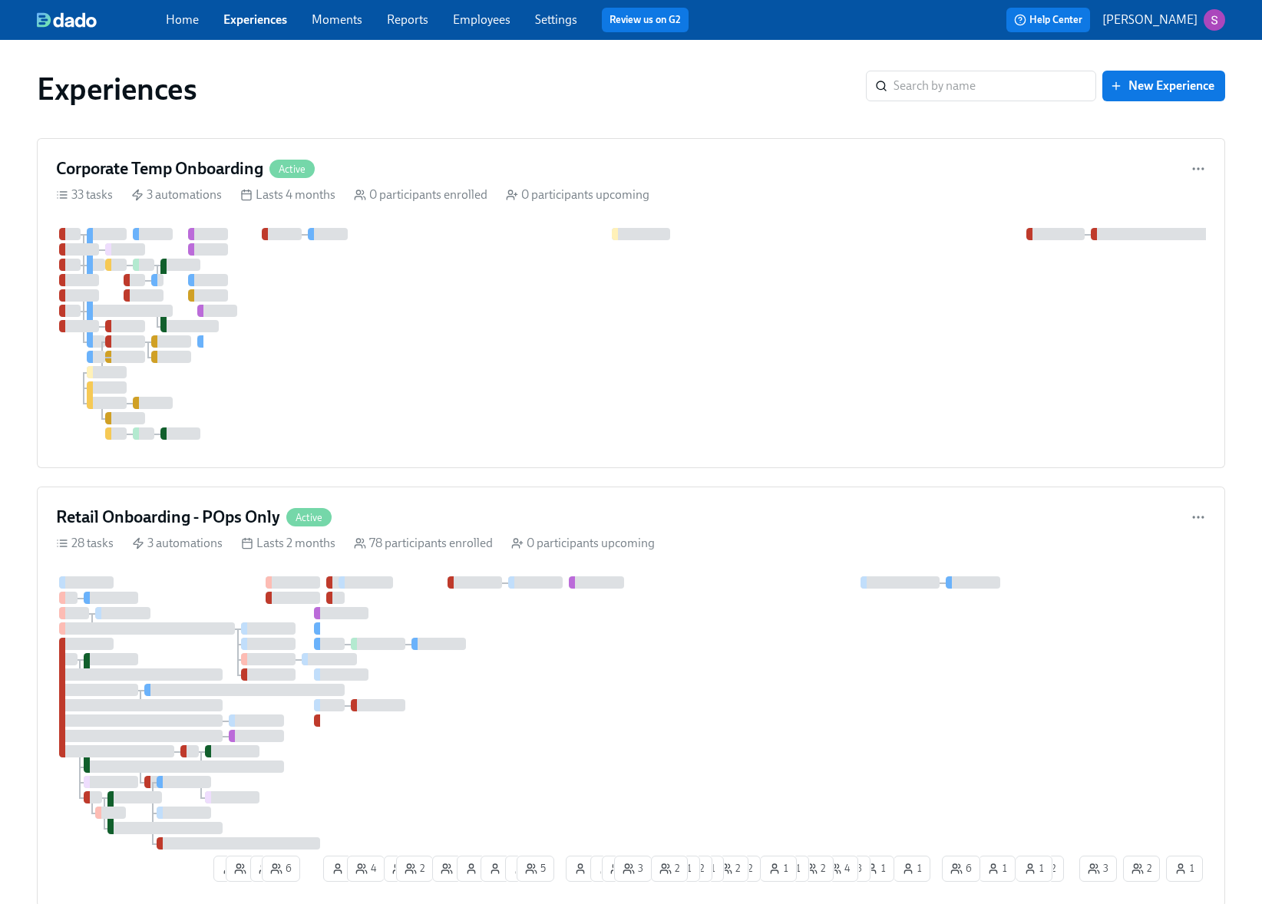
click at [345, 20] on link "Moments" at bounding box center [337, 19] width 51 height 15
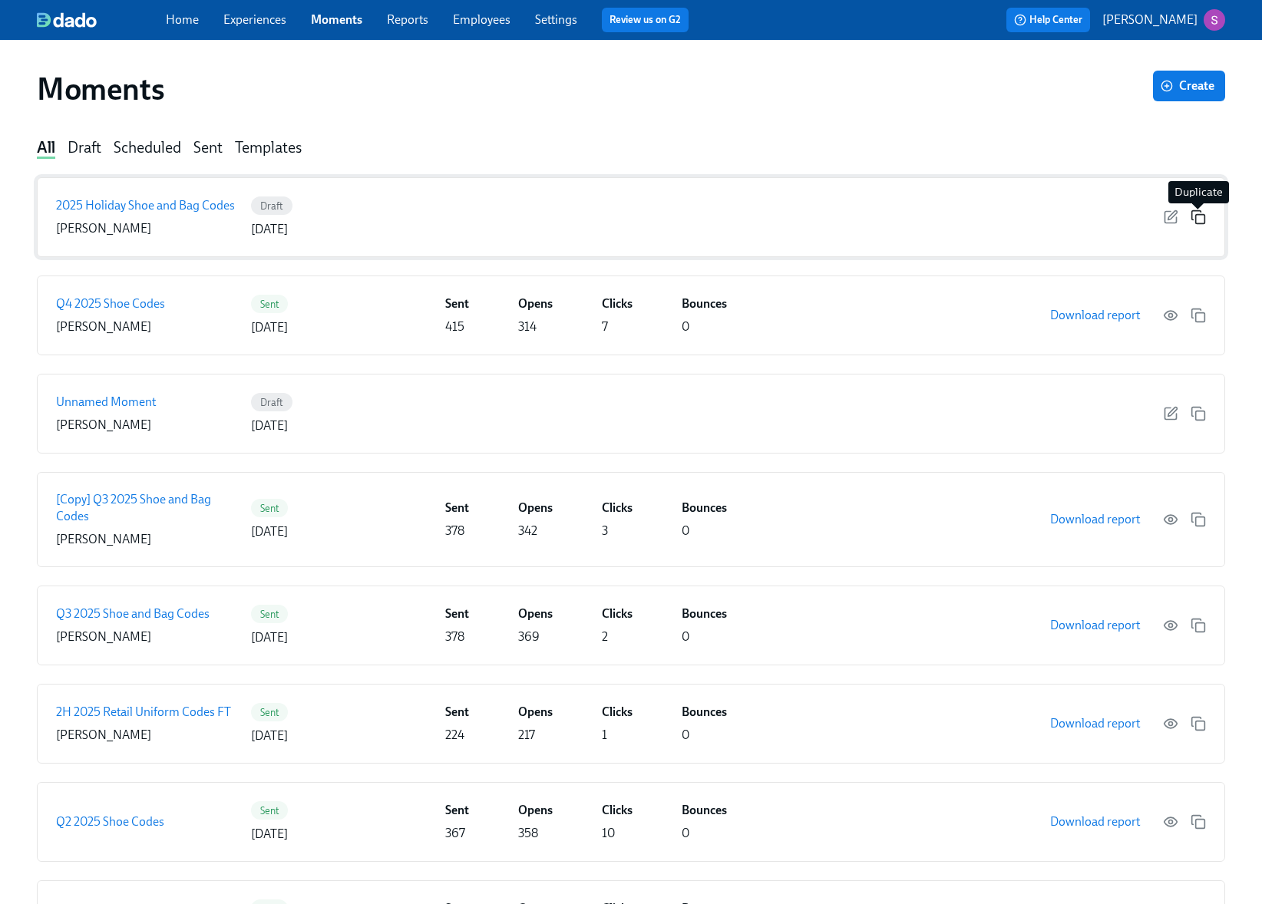
click at [1202, 215] on rect "button" at bounding box center [1200, 219] width 9 height 9
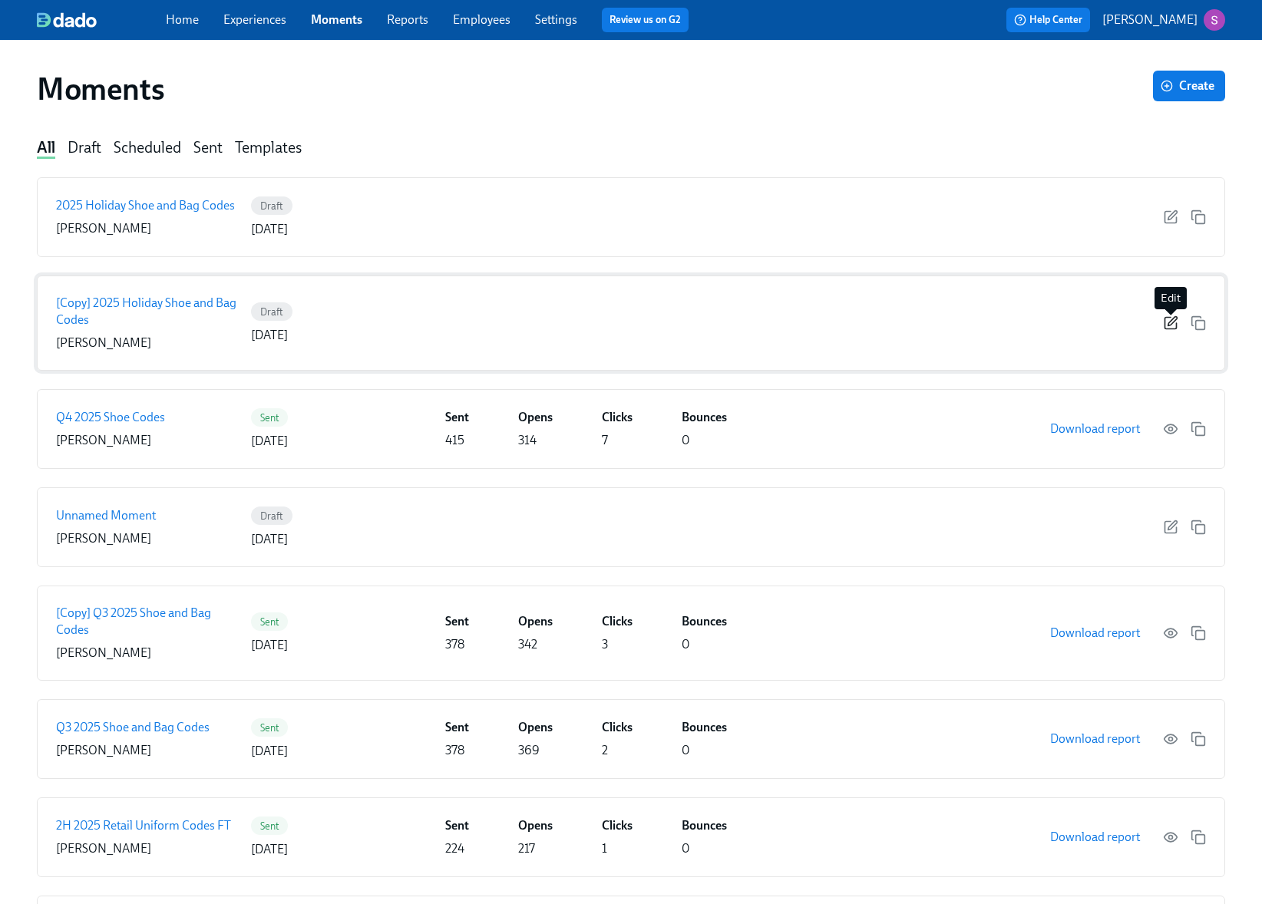
click at [1175, 323] on icon "button" at bounding box center [1170, 323] width 15 height 15
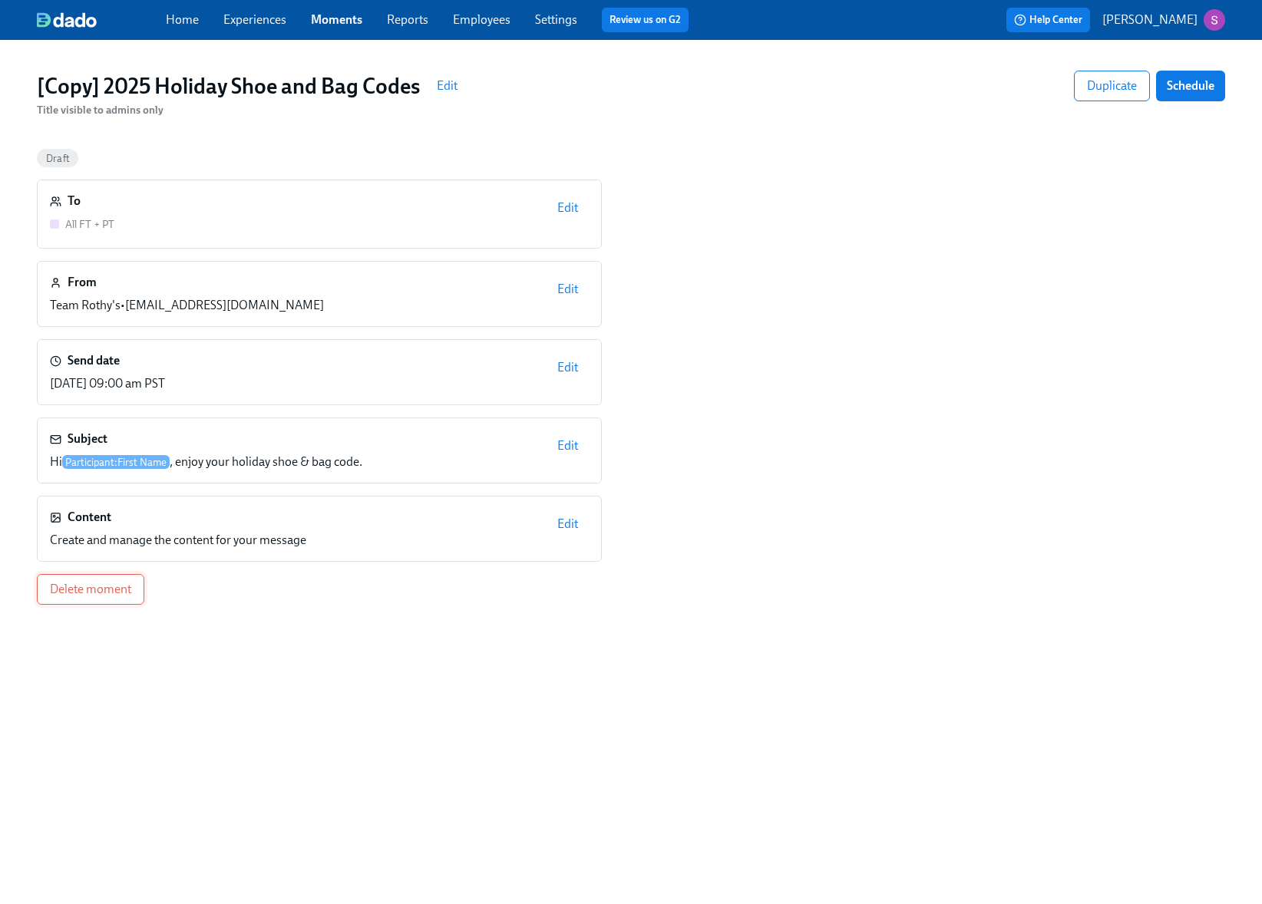
click at [51, 598] on button "Delete moment" at bounding box center [90, 589] width 107 height 31
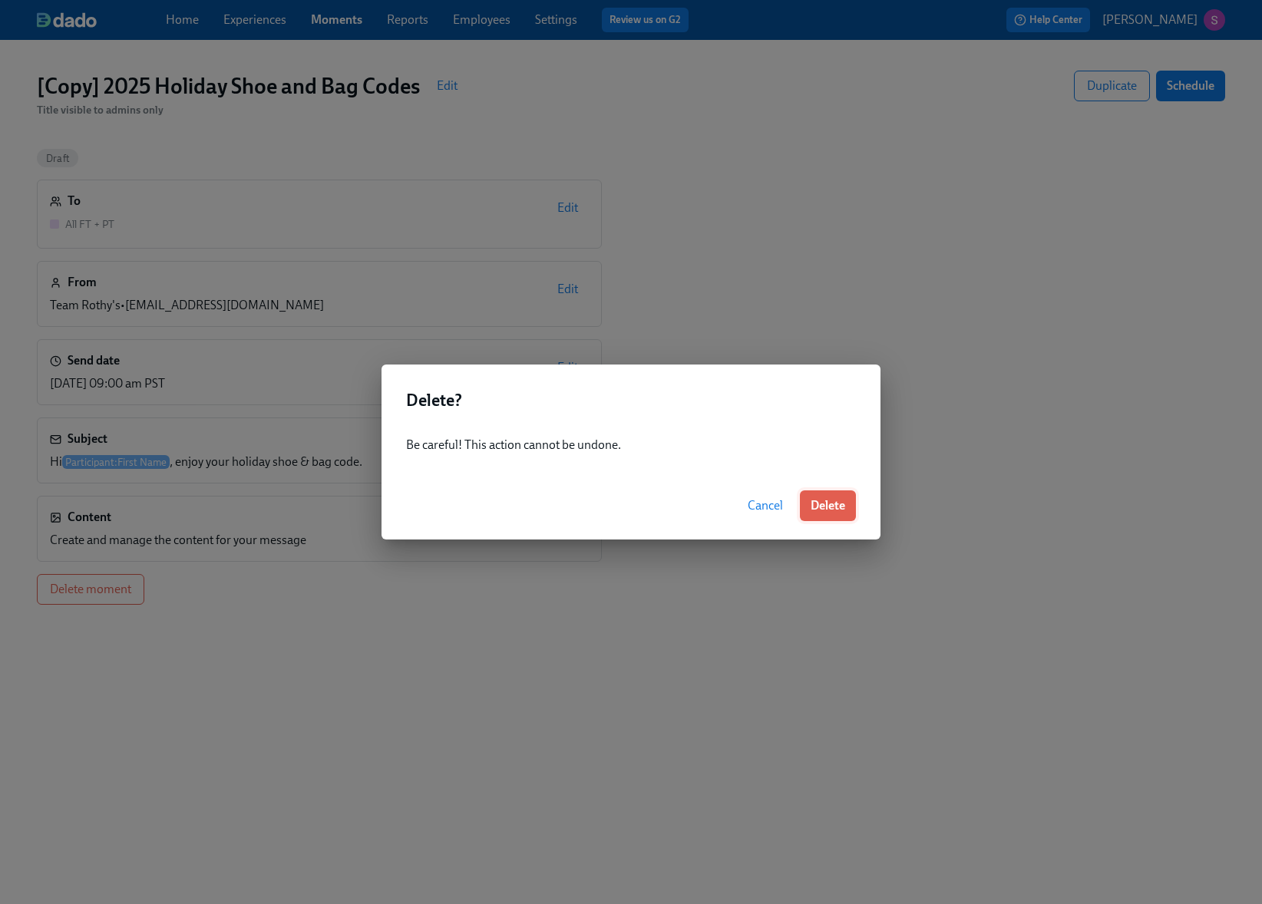
click at [839, 501] on span "Delete" at bounding box center [828, 505] width 35 height 15
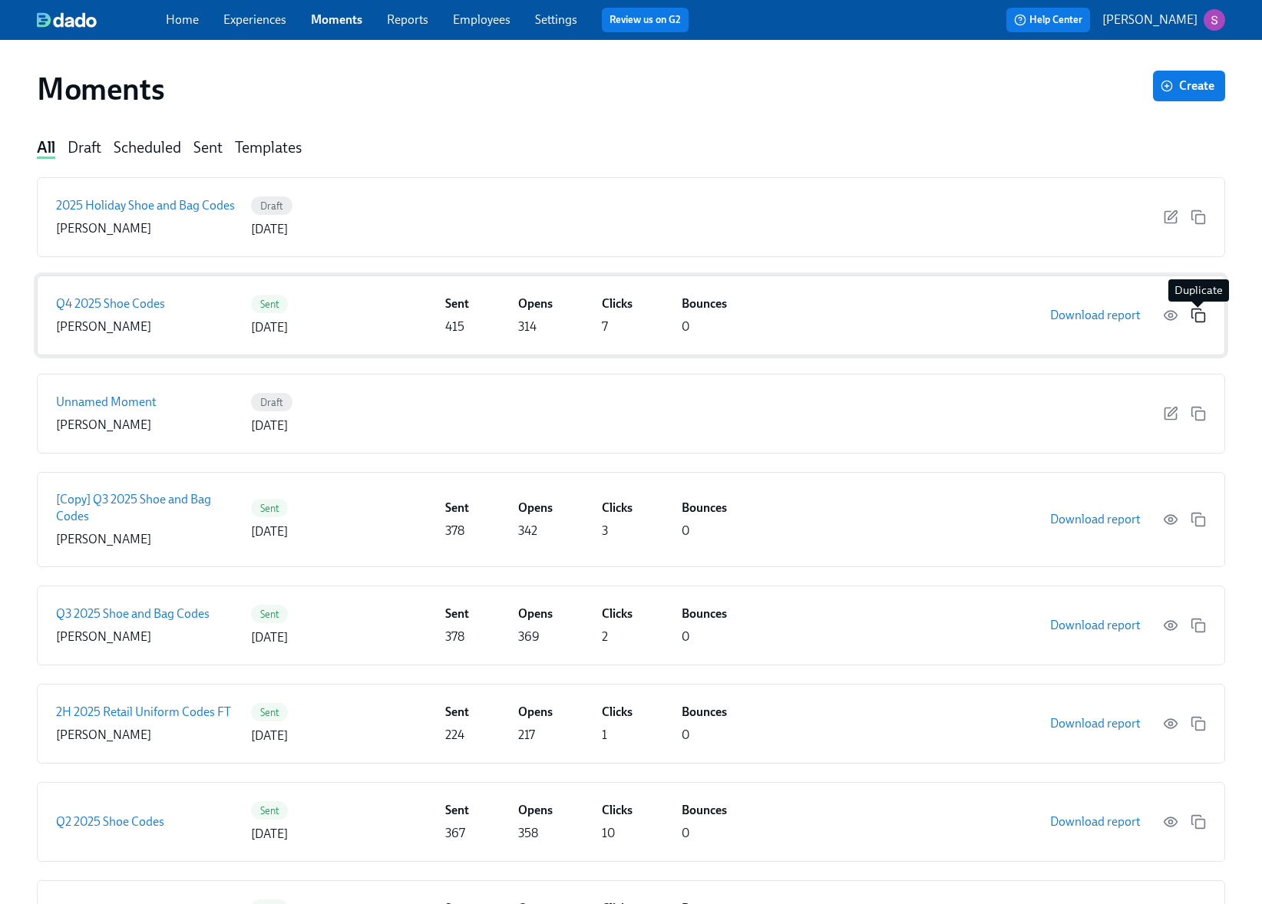
click at [1198, 319] on icon "button" at bounding box center [1198, 315] width 15 height 15
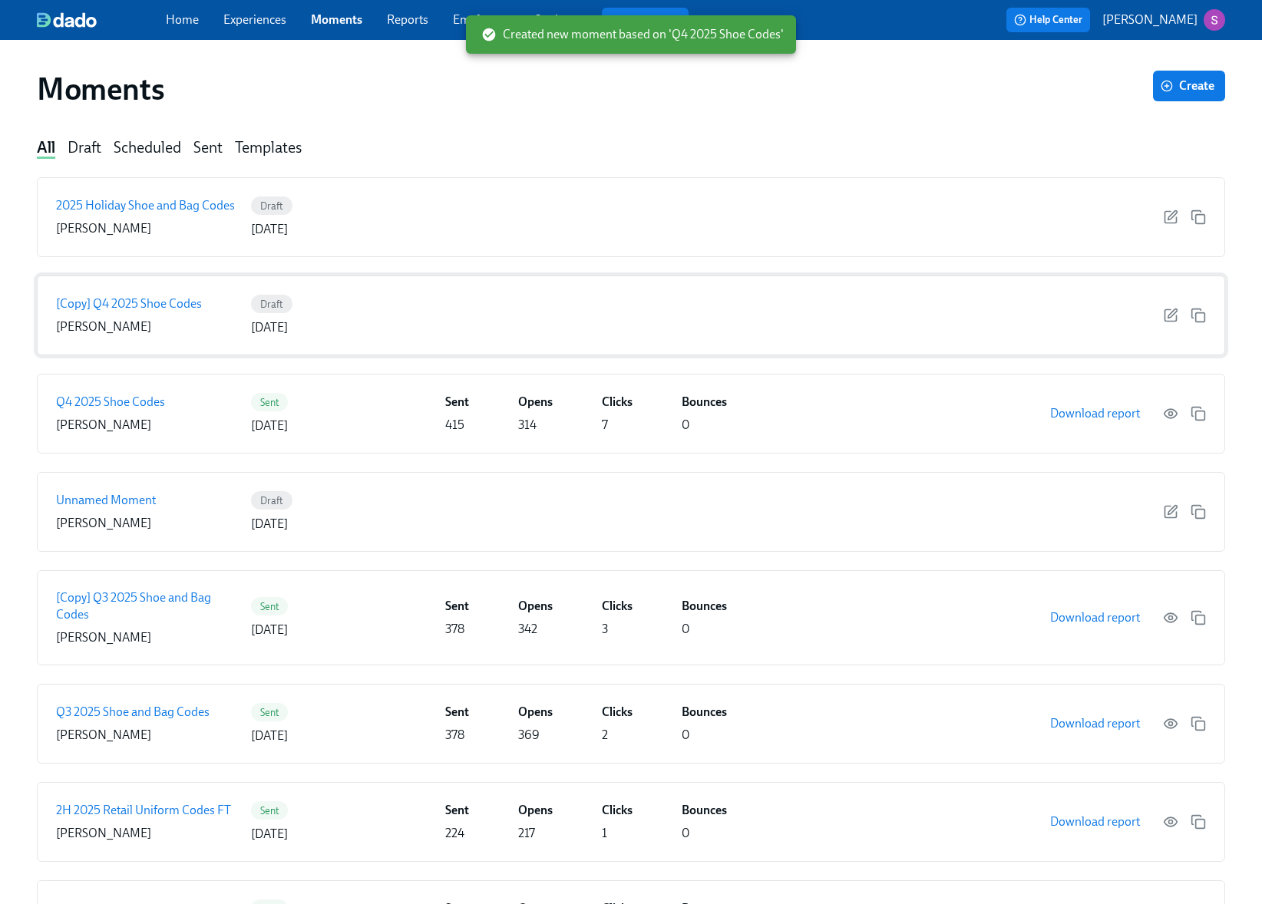
click at [186, 307] on p "[Copy] Q4 2025 Shoe Codes" at bounding box center [129, 304] width 146 height 17
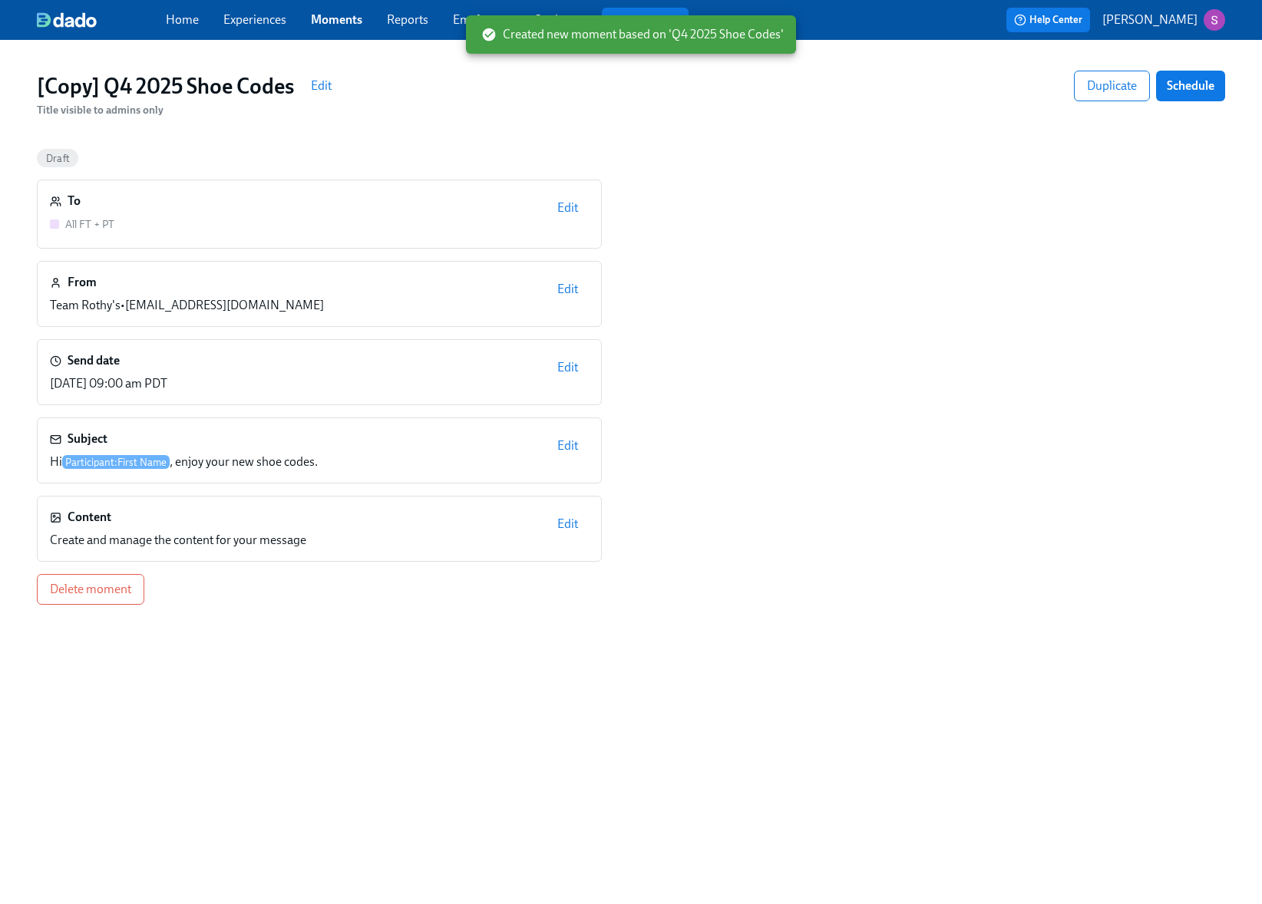
click at [567, 206] on span "Edit" at bounding box center [567, 207] width 21 height 15
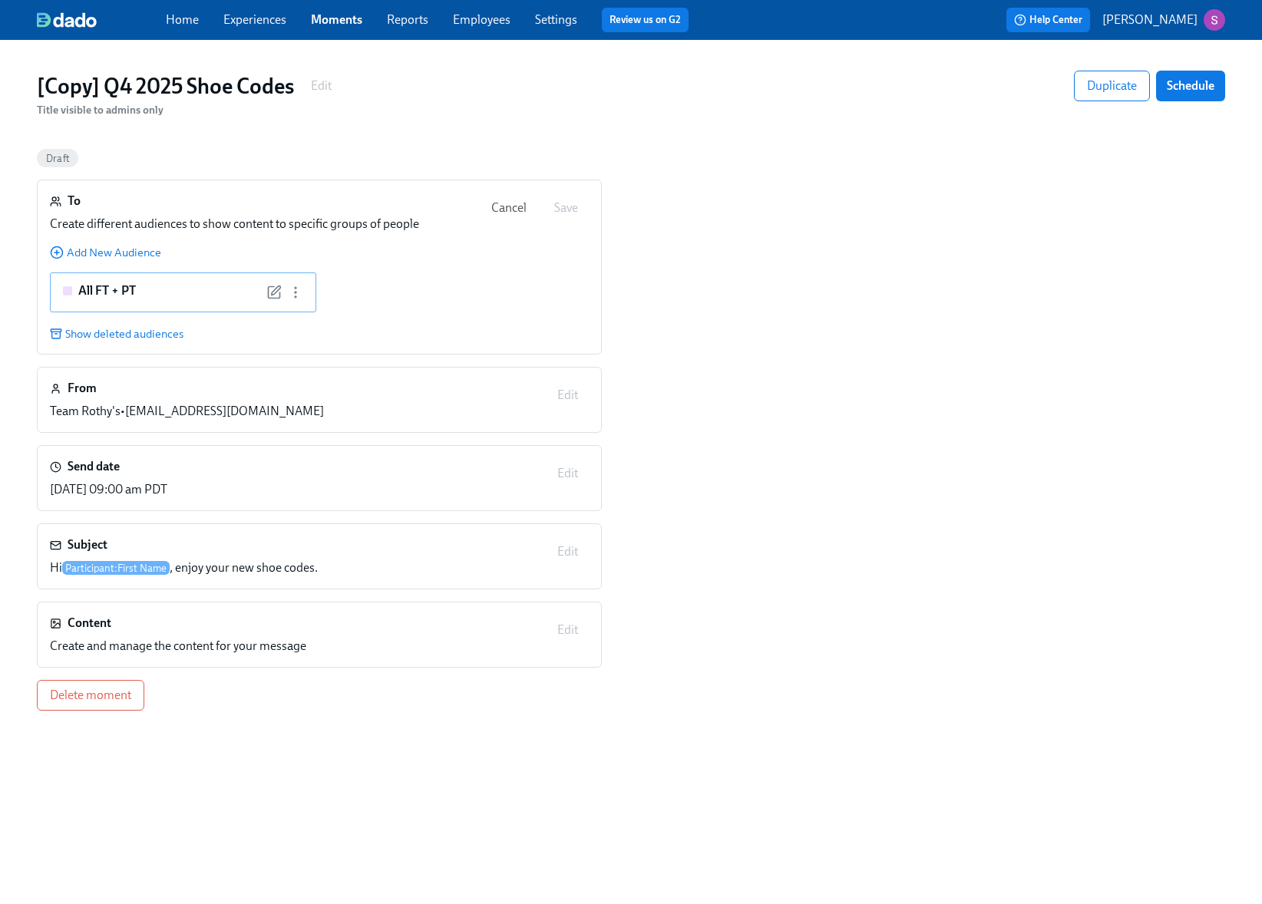
click at [162, 302] on div "All FT + PT" at bounding box center [183, 293] width 240 height 20
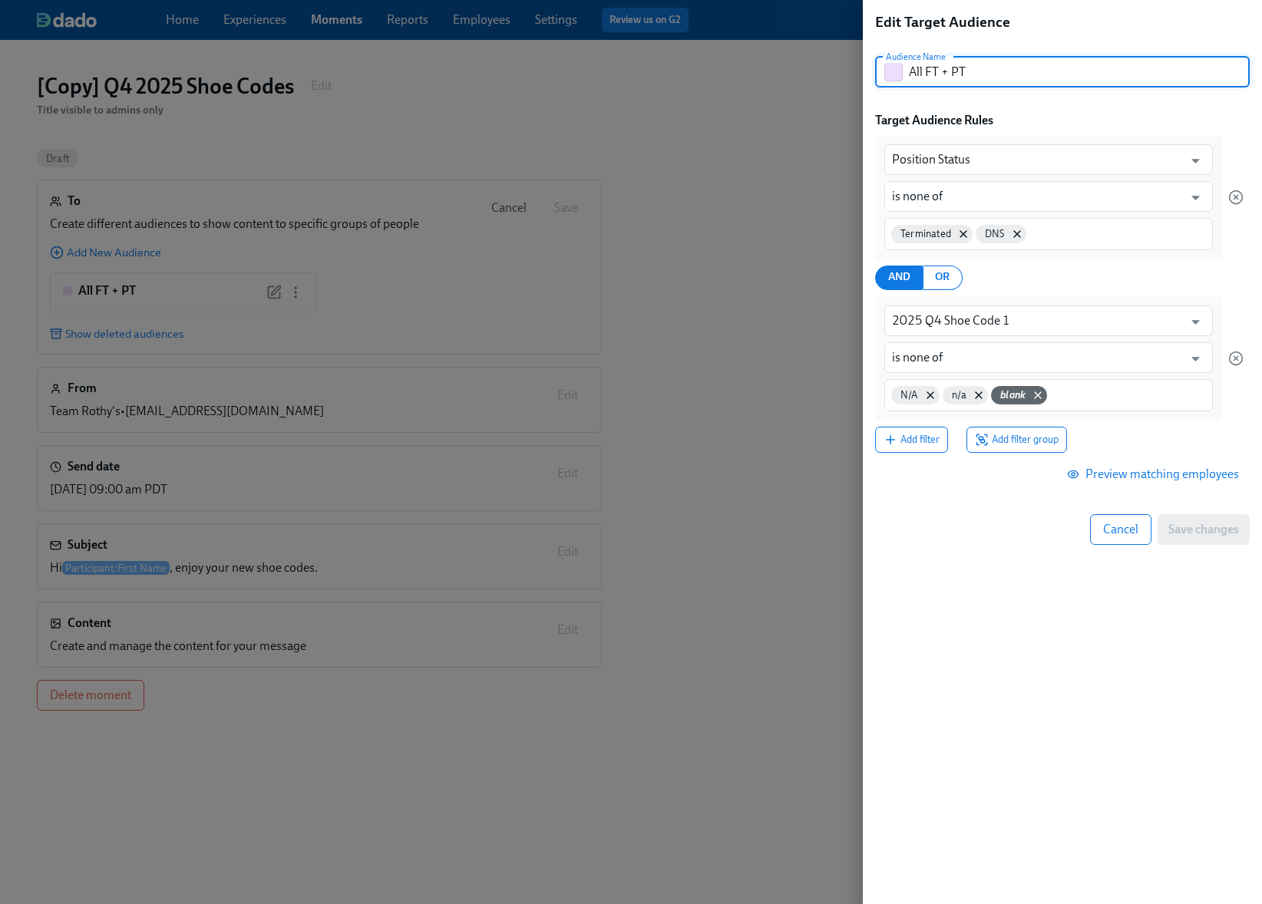
drag, startPoint x: 1007, startPoint y: 78, endPoint x: 908, endPoint y: 78, distance: 99.0
click at [909, 78] on input "All FT + PT" at bounding box center [1079, 72] width 341 height 31
type input "y"
click at [569, 477] on div at bounding box center [631, 452] width 1262 height 904
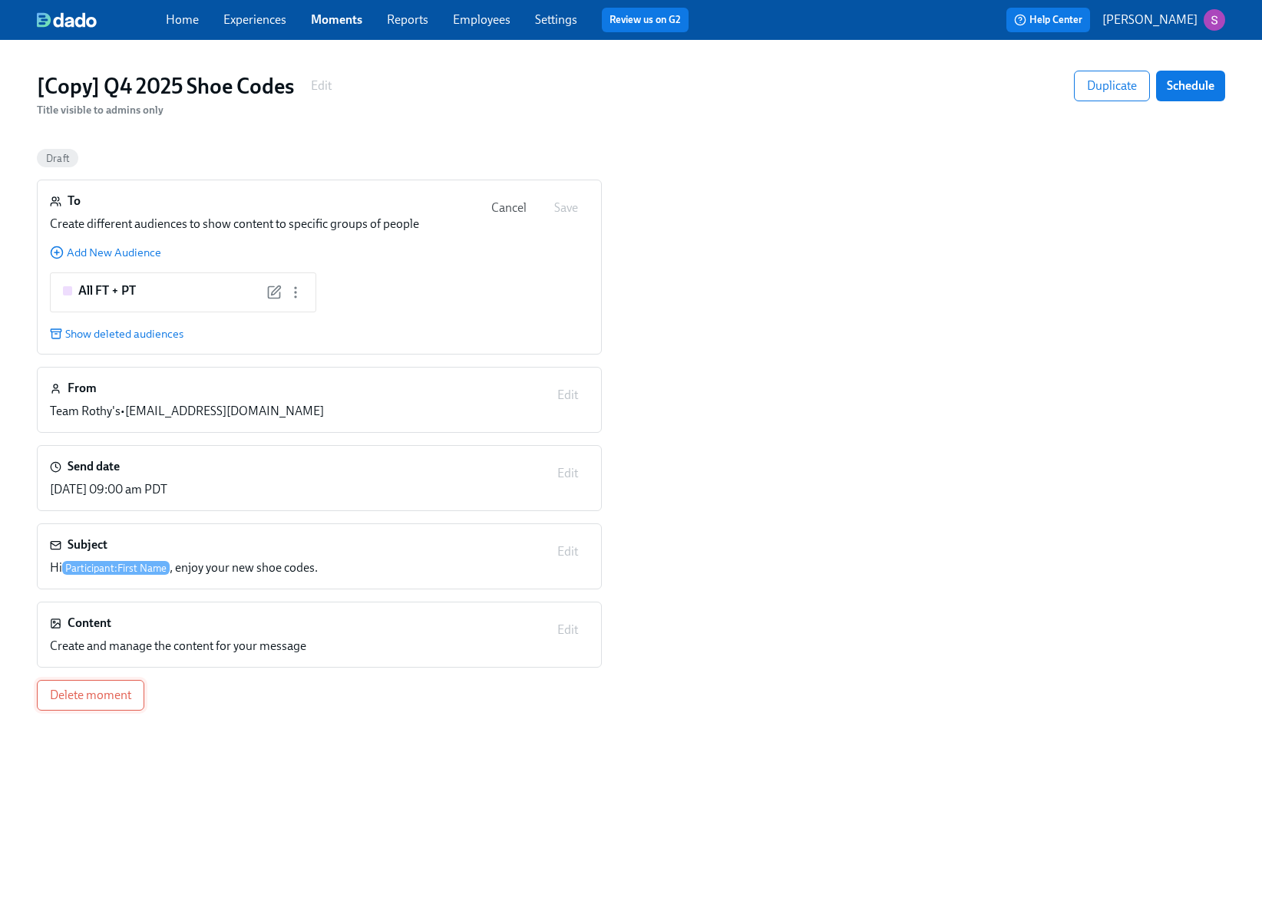
click at [132, 704] on button "Delete moment" at bounding box center [90, 695] width 107 height 31
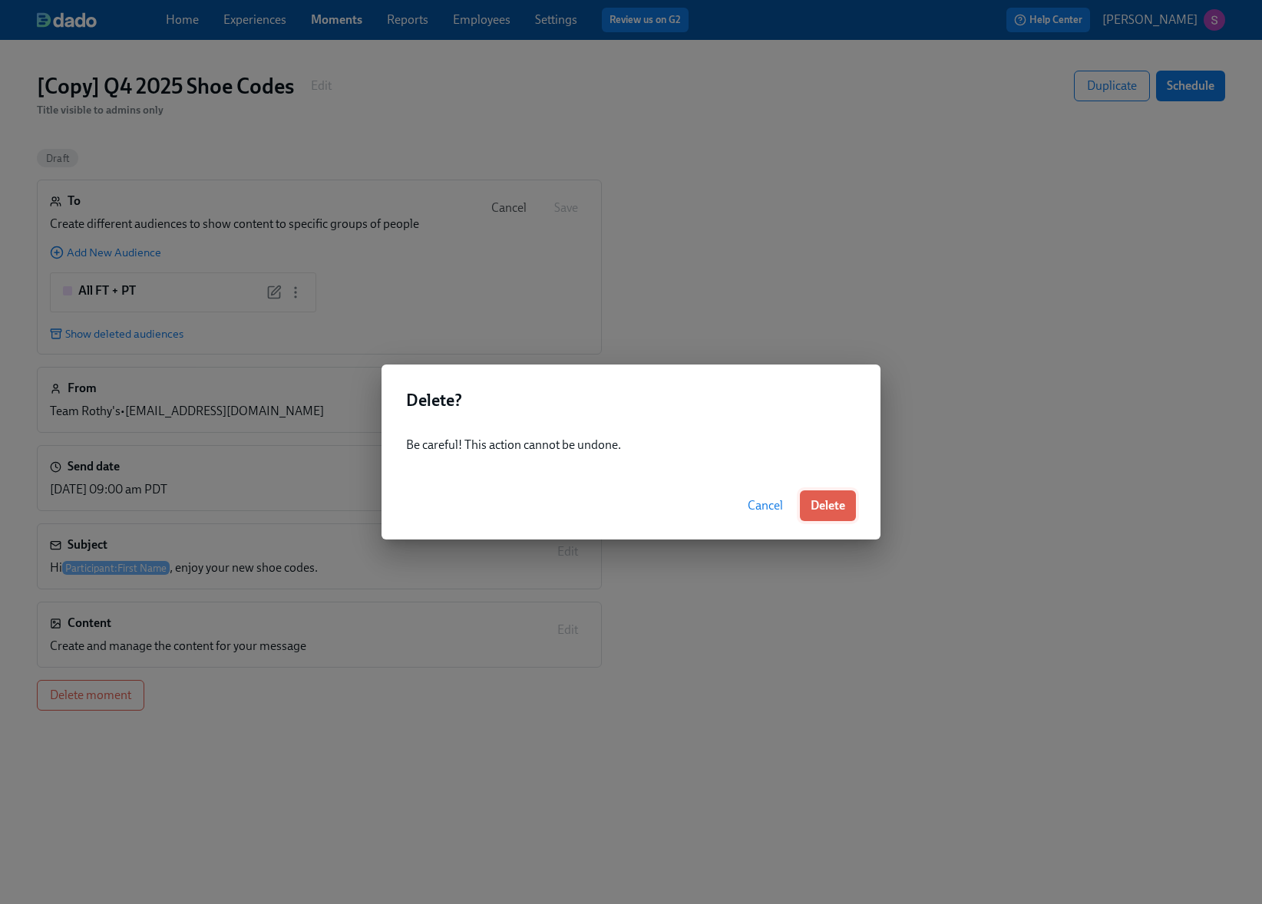
click at [844, 516] on button "Delete" at bounding box center [828, 506] width 56 height 31
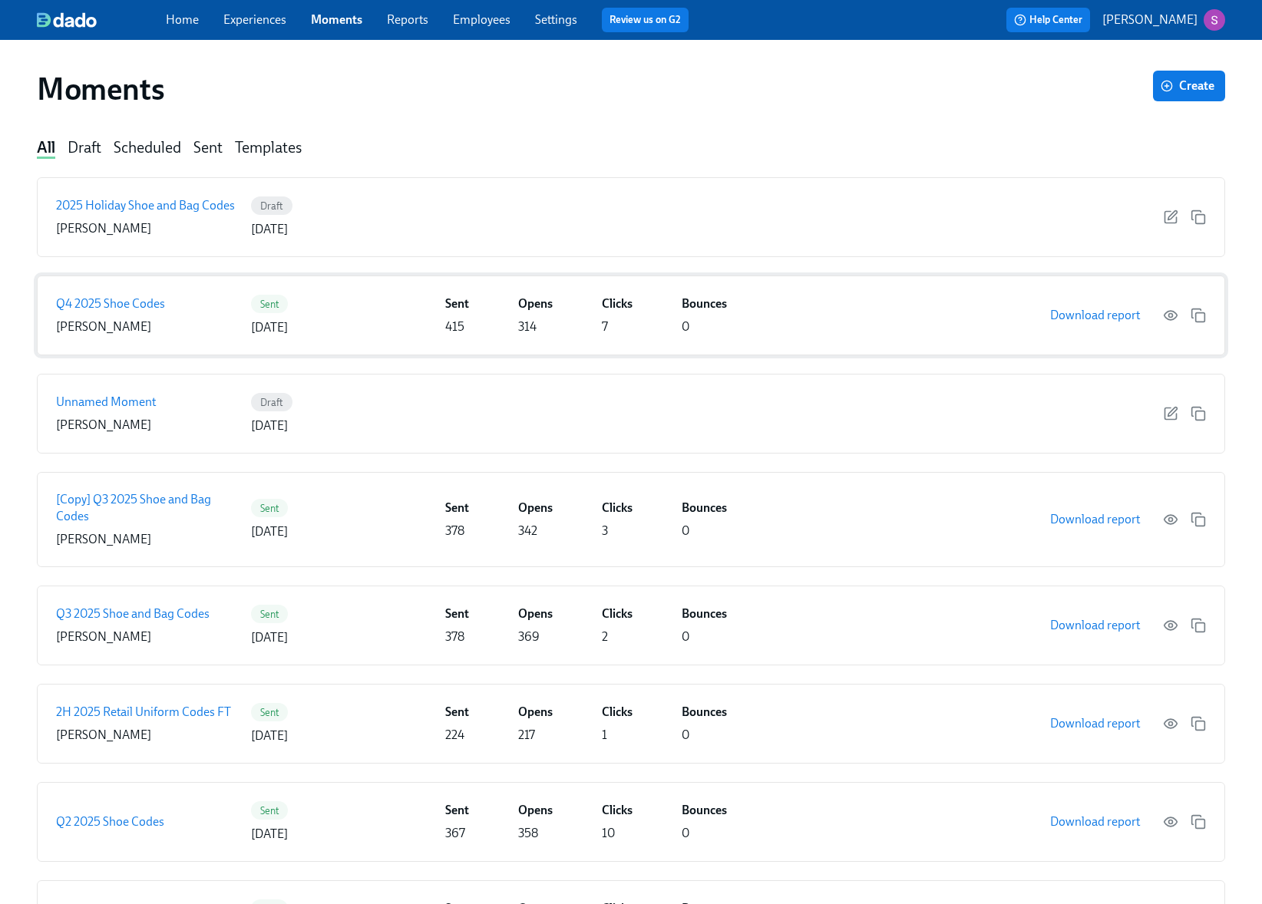
click at [131, 296] on p "Q4 2025 Shoe Codes" at bounding box center [110, 304] width 109 height 17
click at [1101, 317] on span "Download report" at bounding box center [1095, 315] width 90 height 15
